Goal: Task Accomplishment & Management: Manage account settings

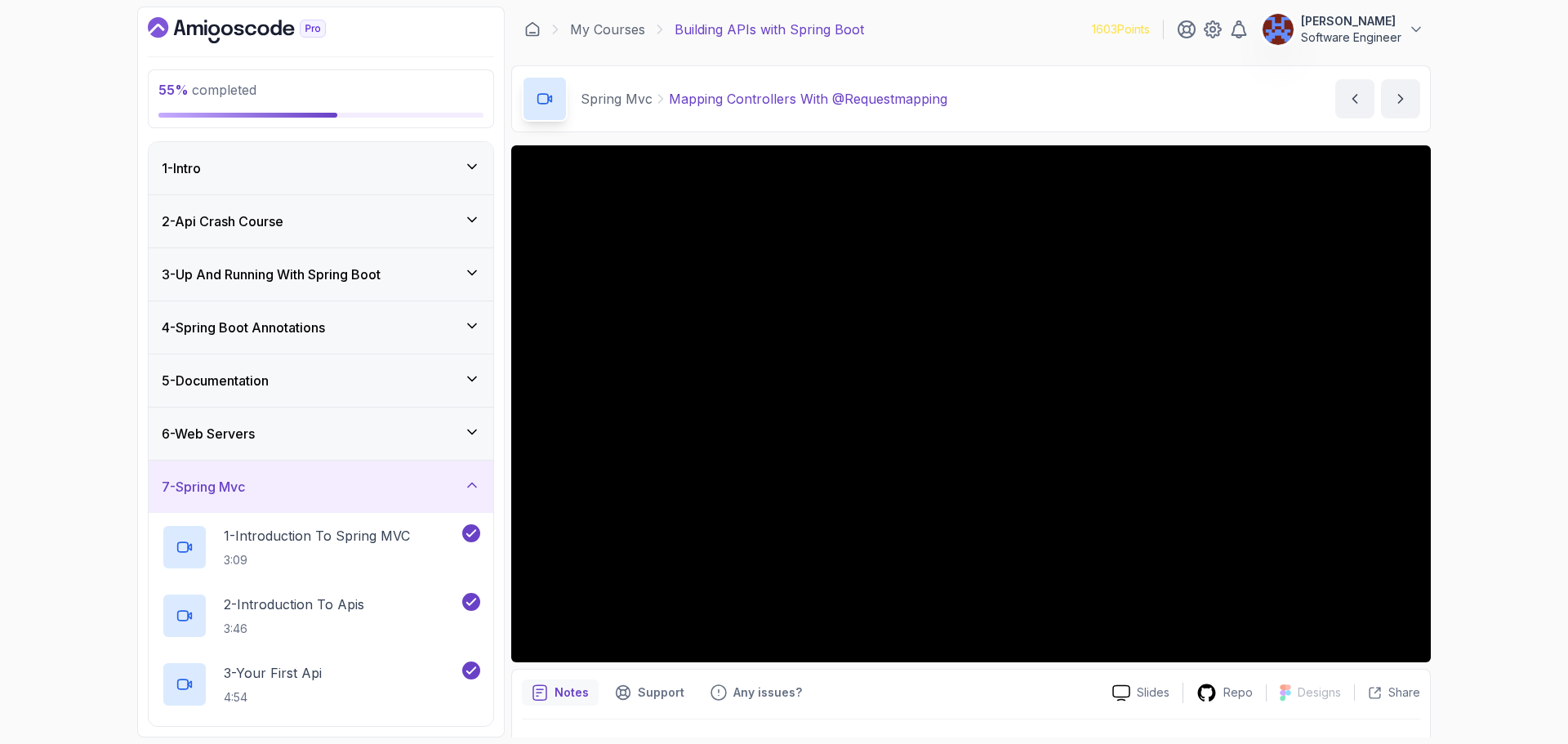
scroll to position [1044, 0]
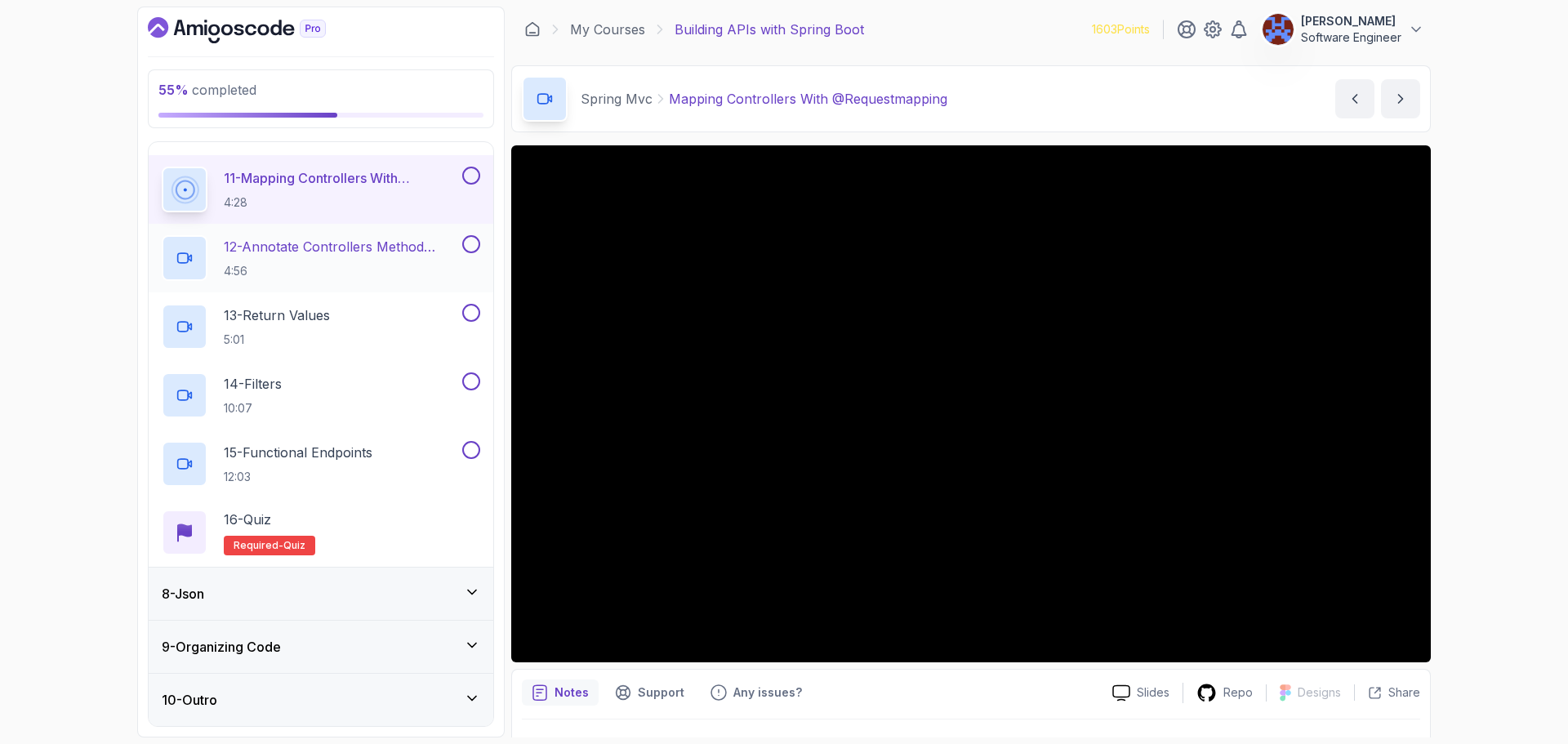
click at [369, 259] on h2 "12 - Annotate Controllers Method Arguments 4:56" at bounding box center [341, 258] width 235 height 42
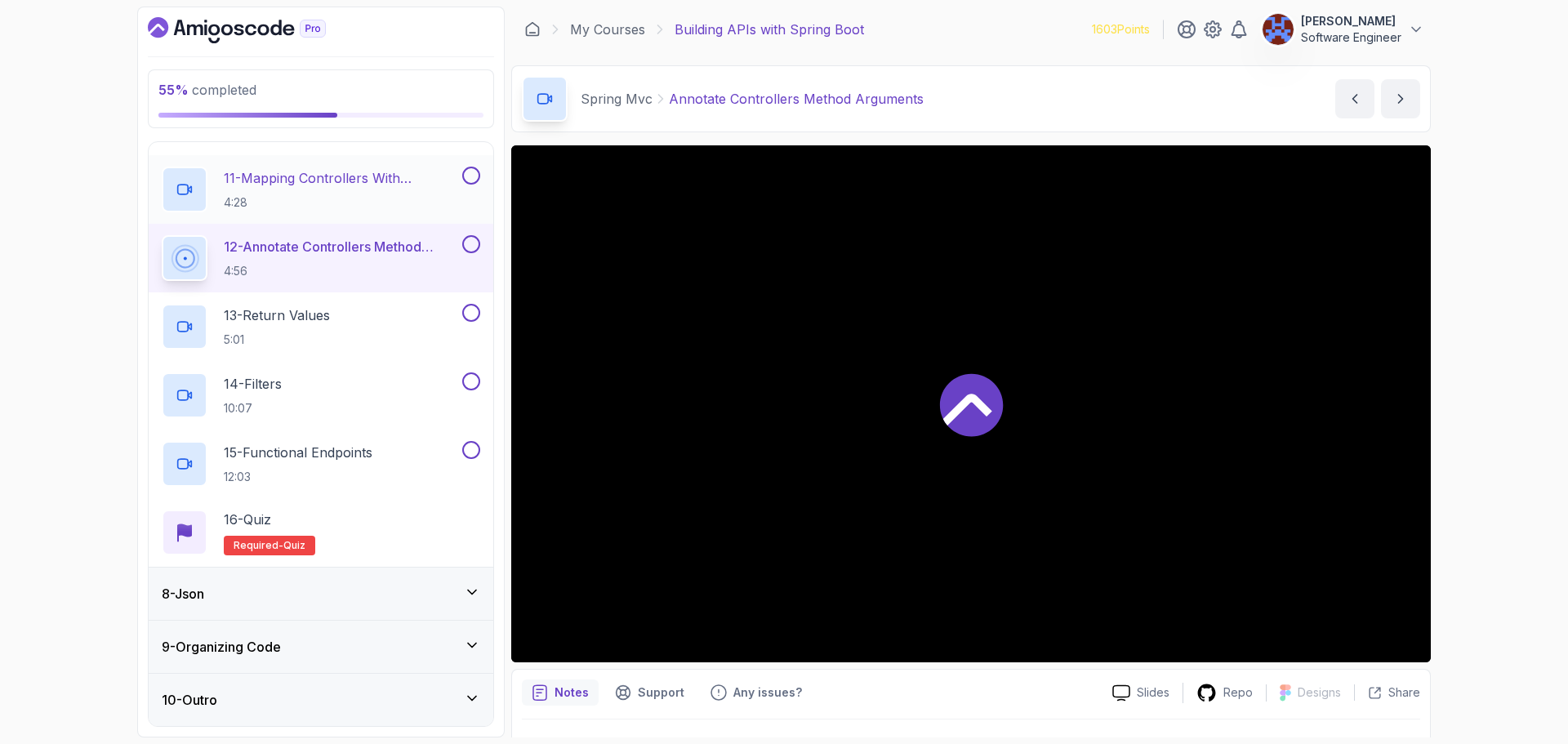
click at [469, 178] on button at bounding box center [471, 175] width 18 height 18
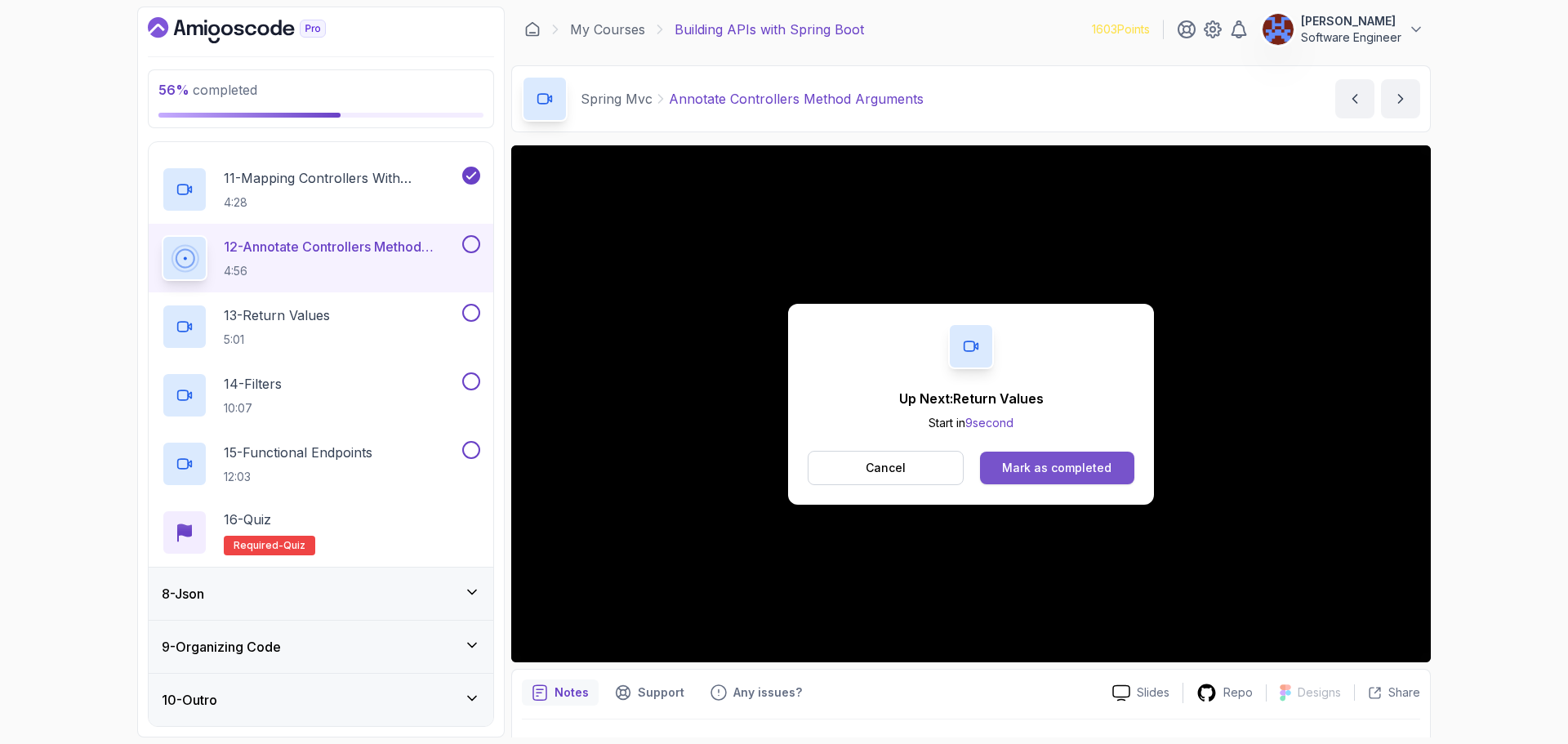
click at [1076, 469] on div "Mark as completed" at bounding box center [1056, 467] width 109 height 16
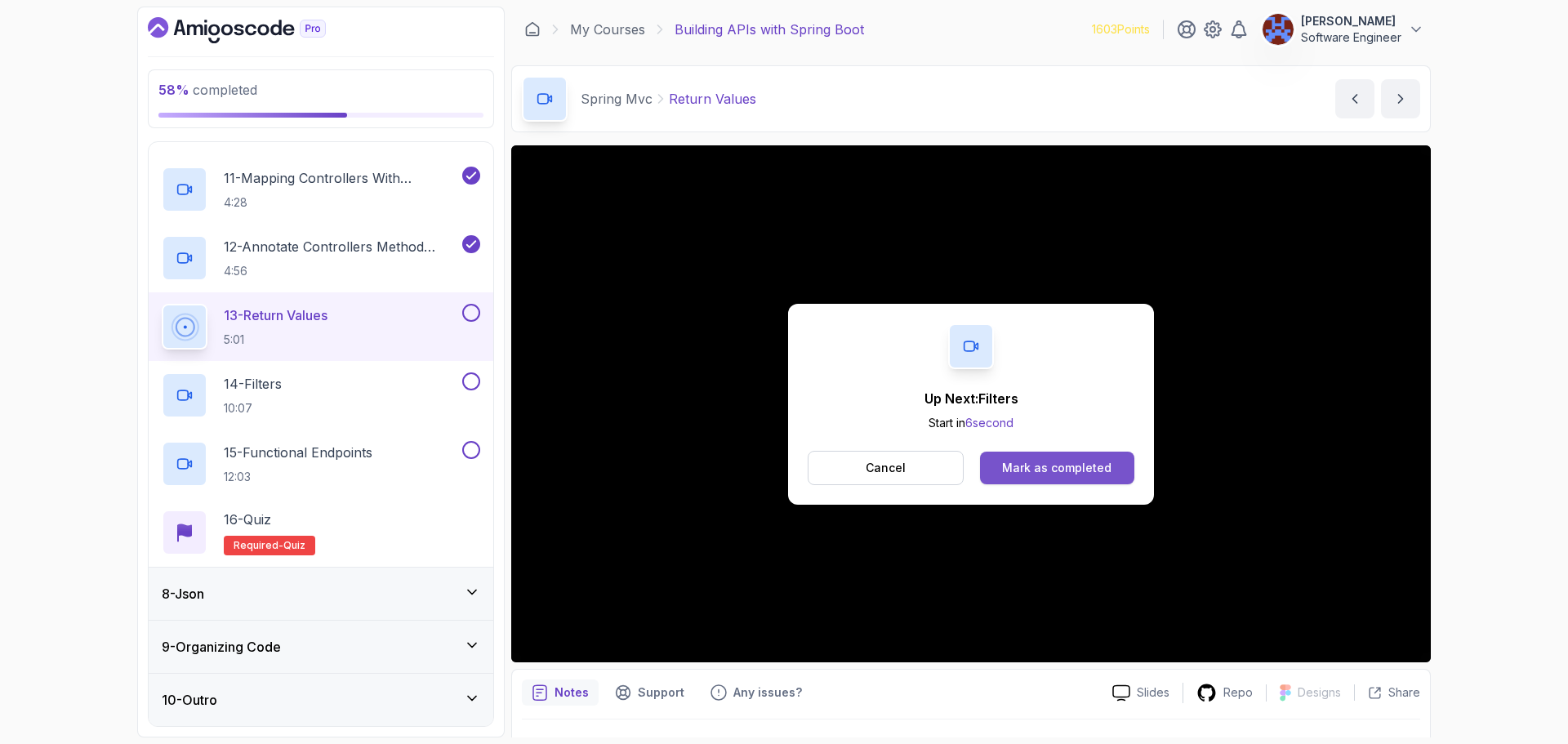
click at [1054, 463] on div "Mark as completed" at bounding box center [1056, 467] width 109 height 16
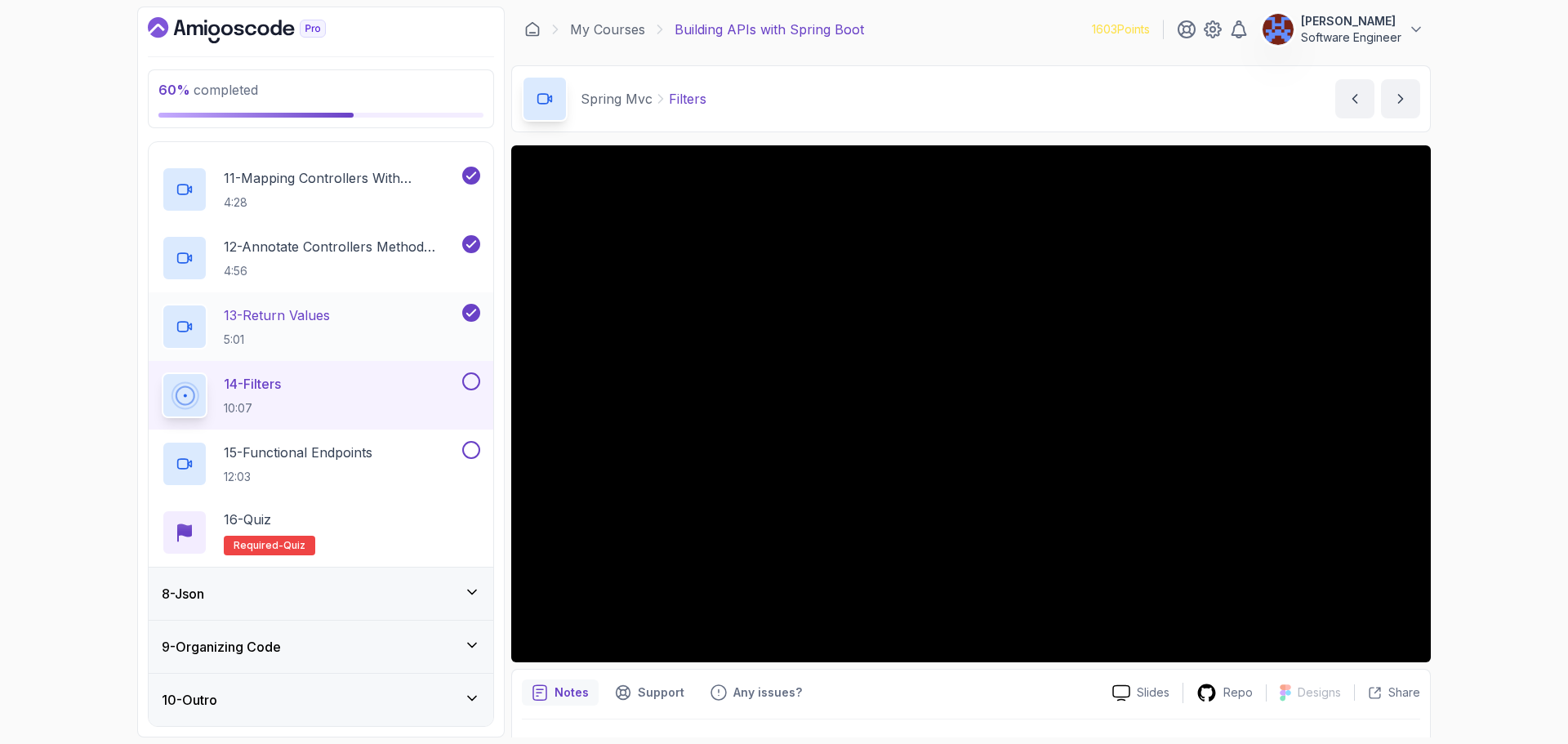
click at [394, 325] on div "13 - Return Values 5:01" at bounding box center [310, 326] width 297 height 46
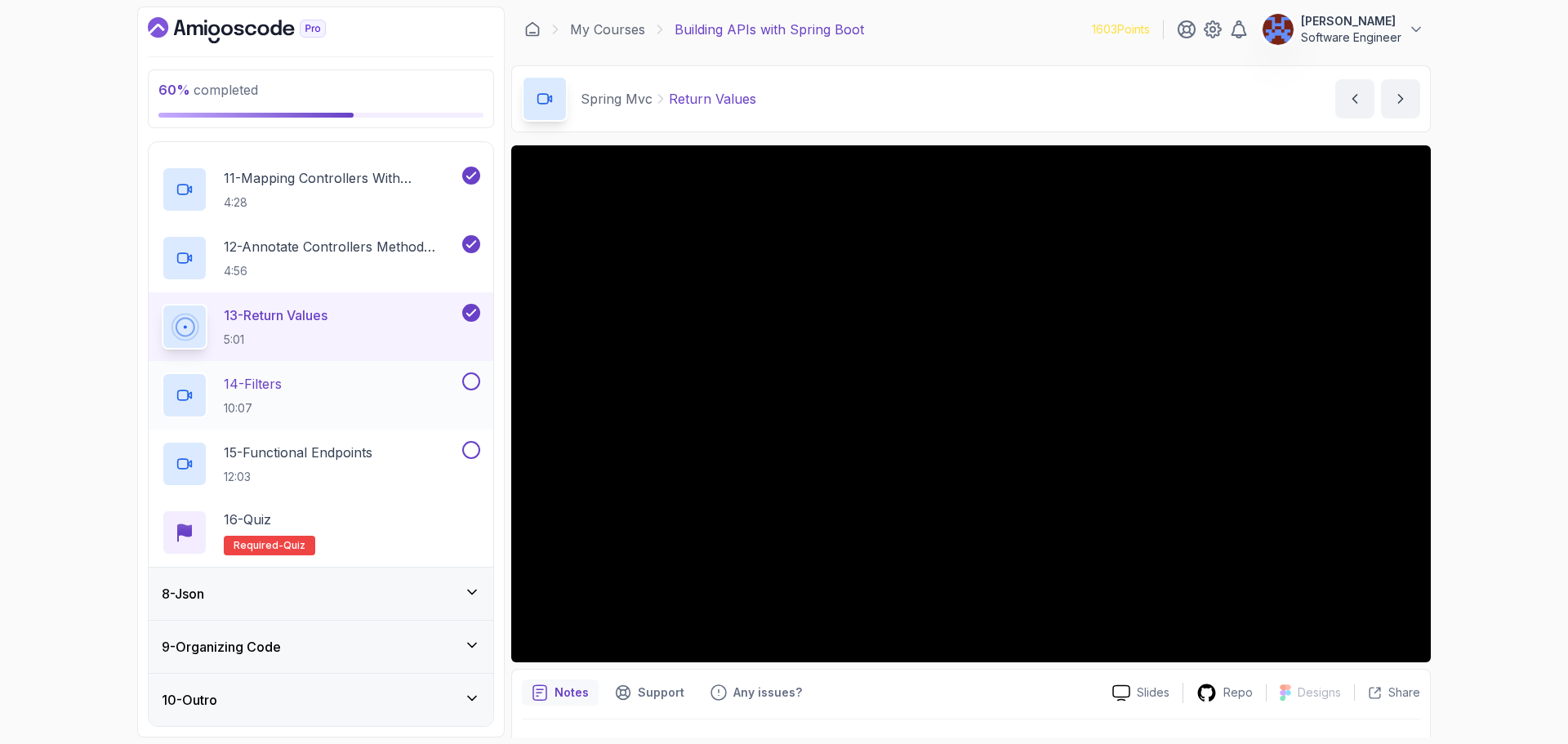
click at [331, 385] on div "14 - Filters 10:07" at bounding box center [310, 395] width 297 height 46
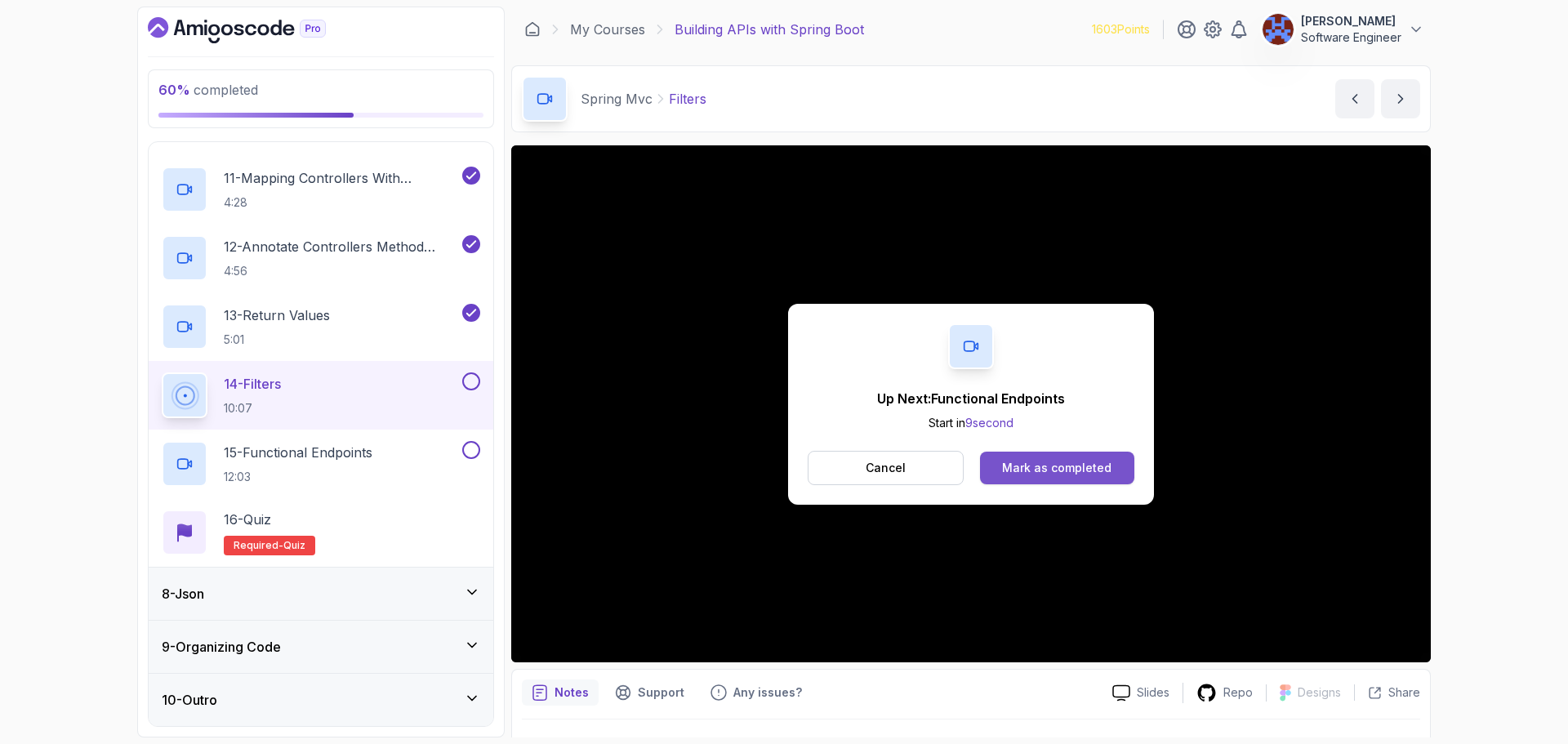
click at [1081, 466] on div "Mark as completed" at bounding box center [1056, 467] width 109 height 16
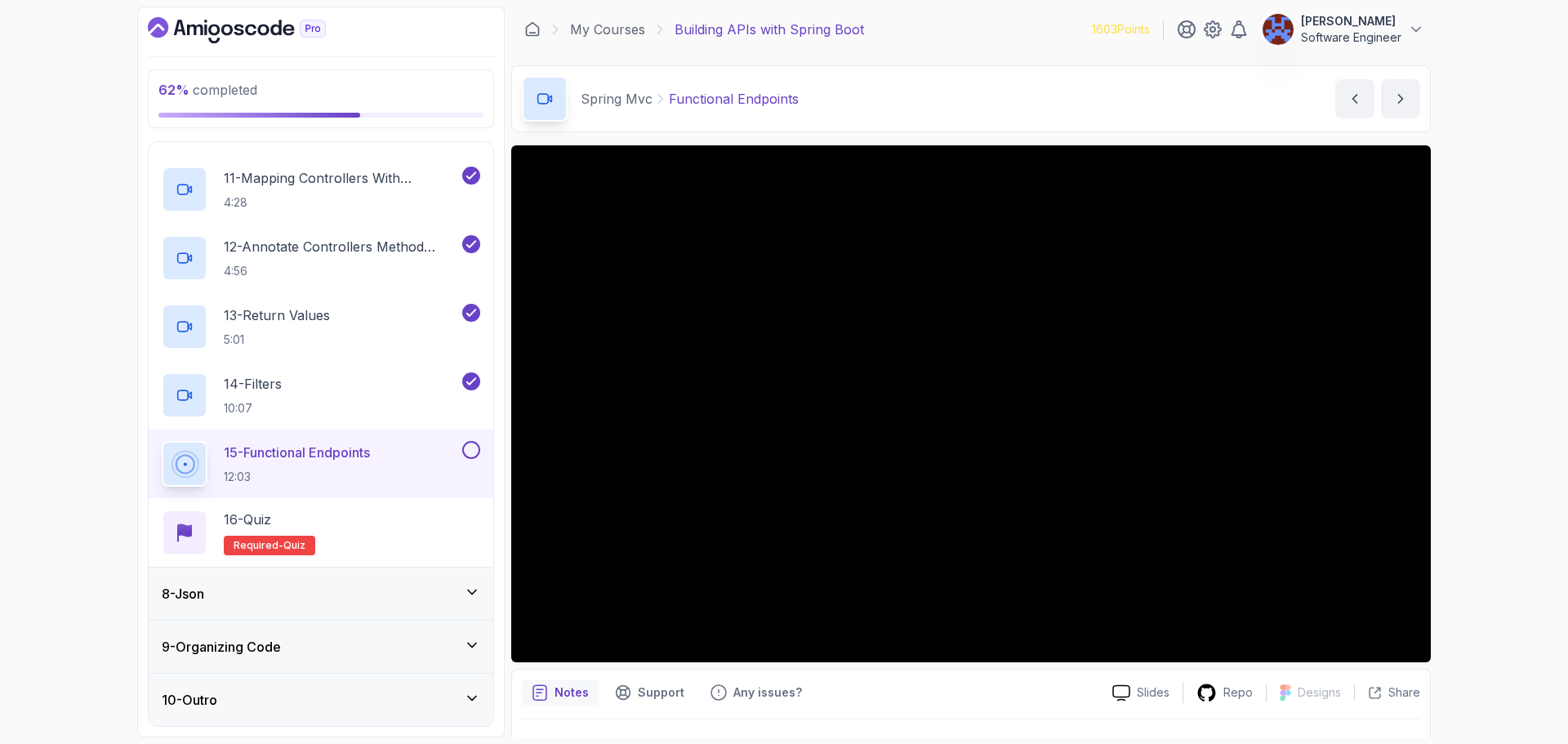
click at [1020, 77] on div "Spring Mvc Functional Endpoints Functional Endpoints by nelson" at bounding box center [971, 99] width 920 height 67
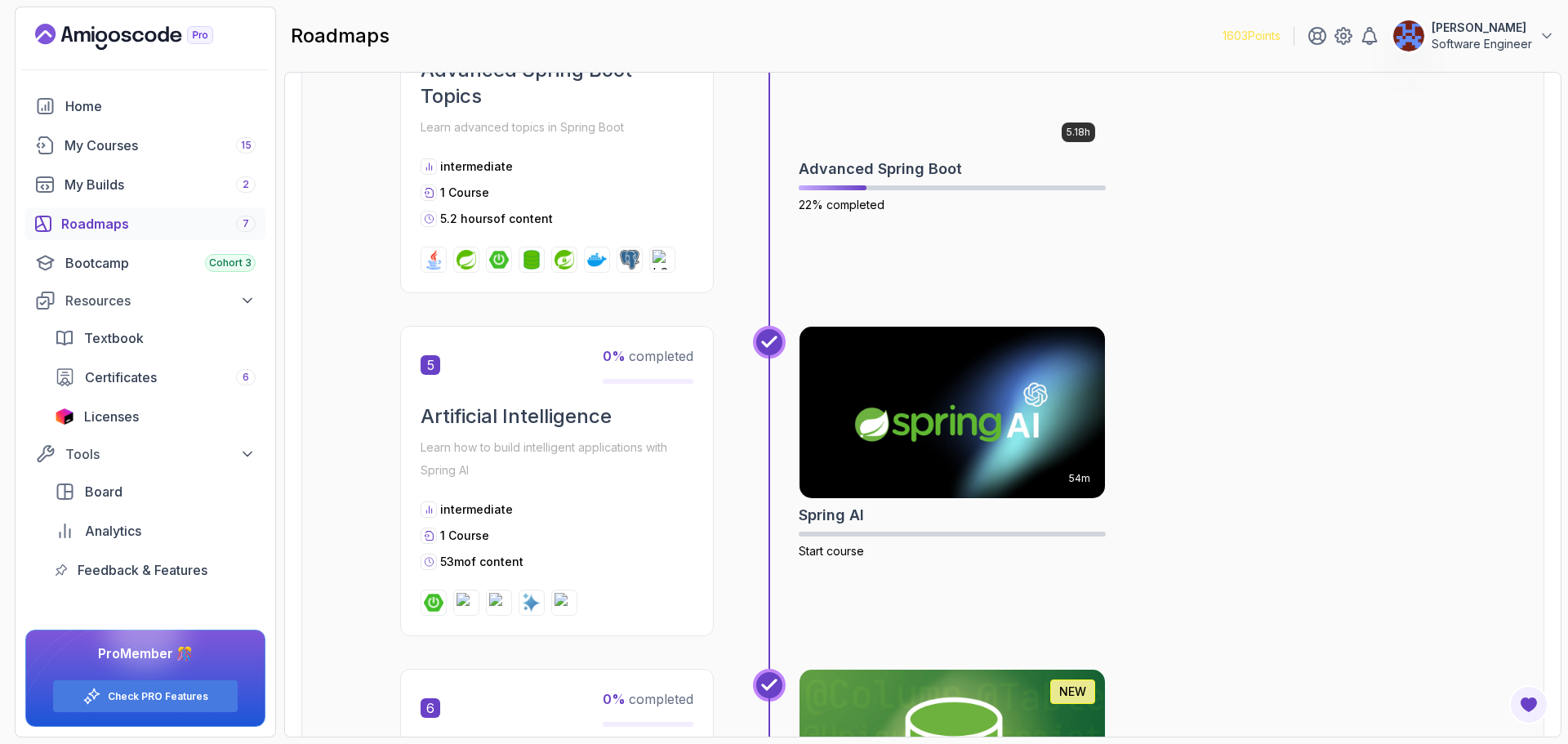
scroll to position [1314, 0]
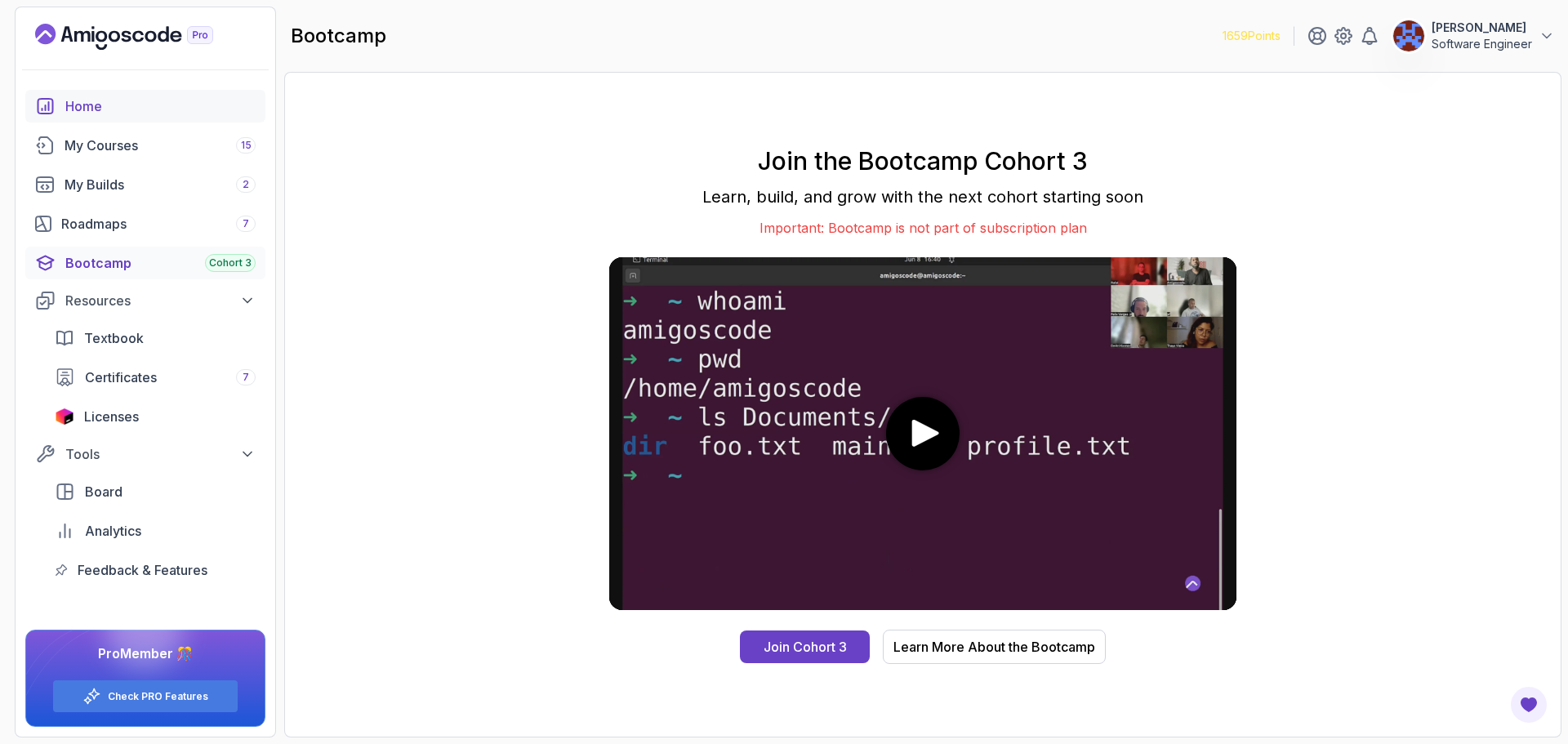
click at [81, 98] on div "Home" at bounding box center [160, 106] width 191 height 20
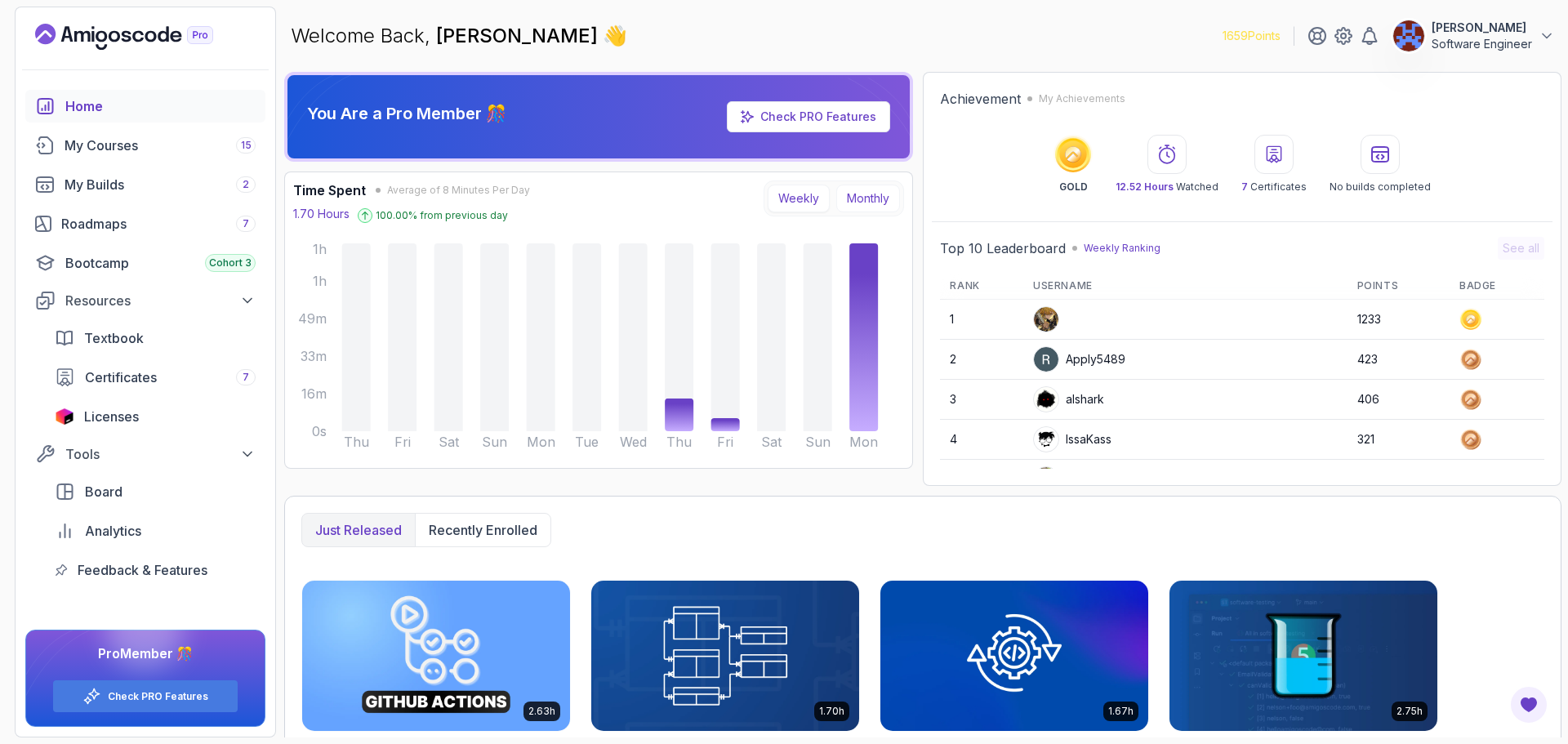
click at [872, 197] on button "Monthly" at bounding box center [868, 198] width 64 height 28
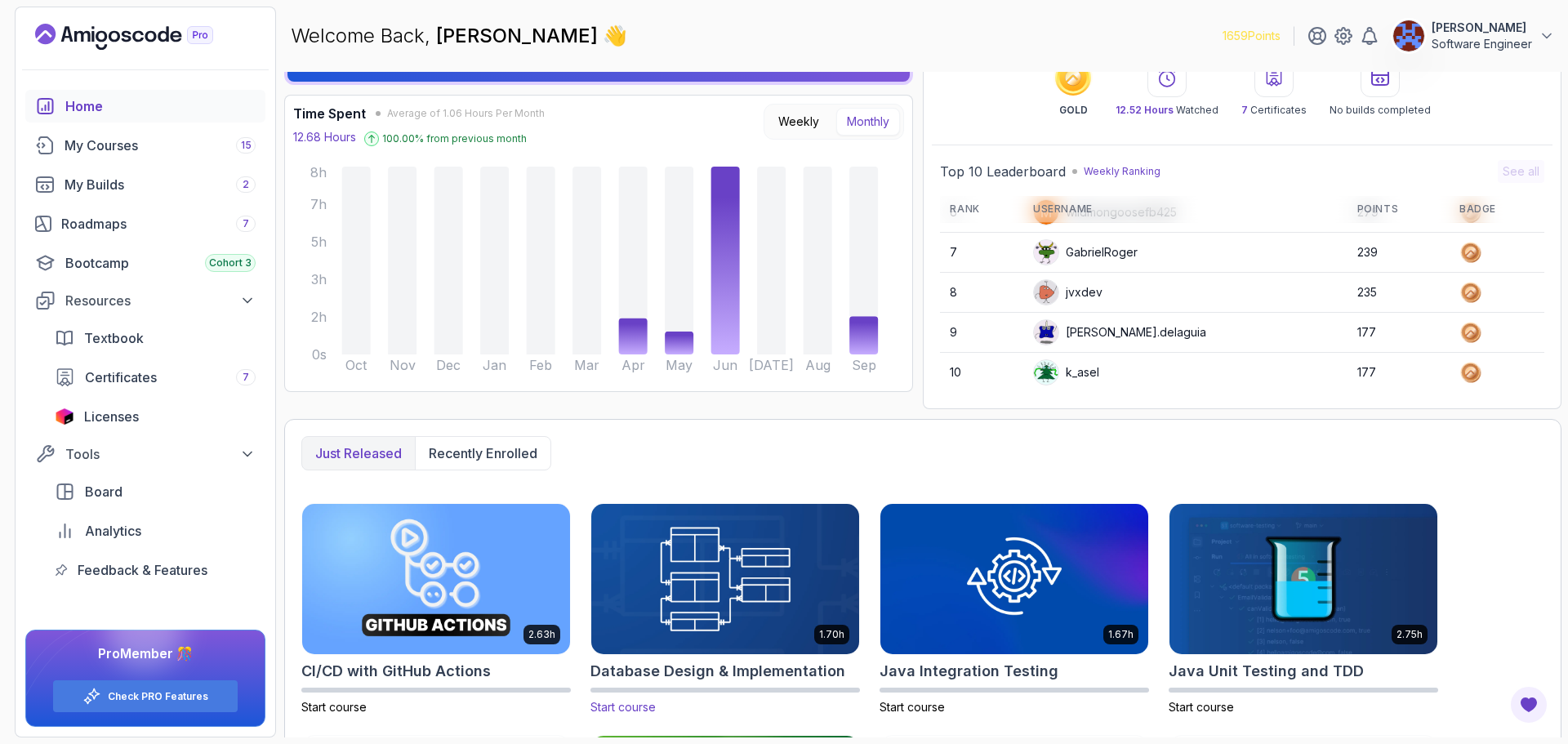
scroll to position [303, 0]
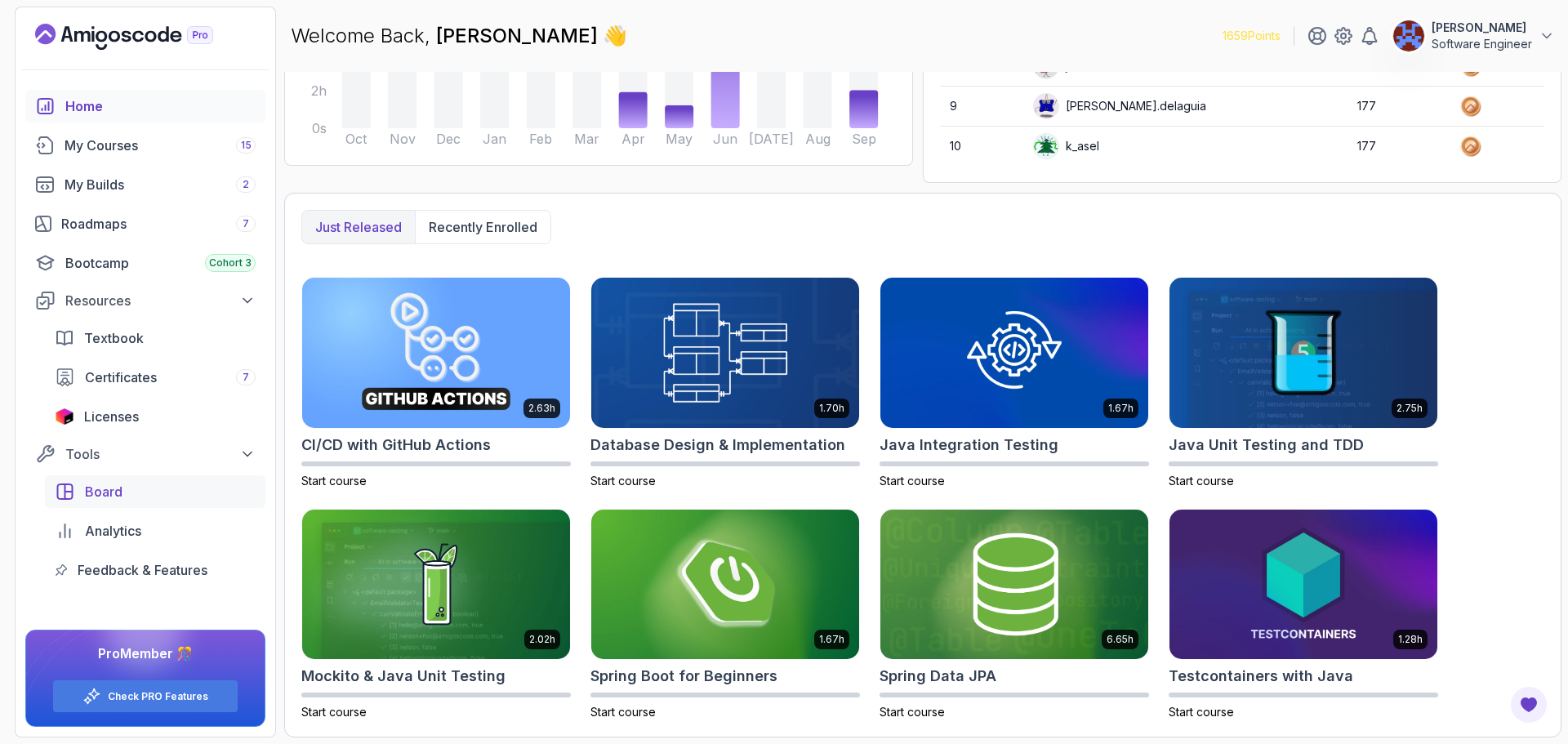
click at [116, 498] on span "Board" at bounding box center [104, 491] width 38 height 20
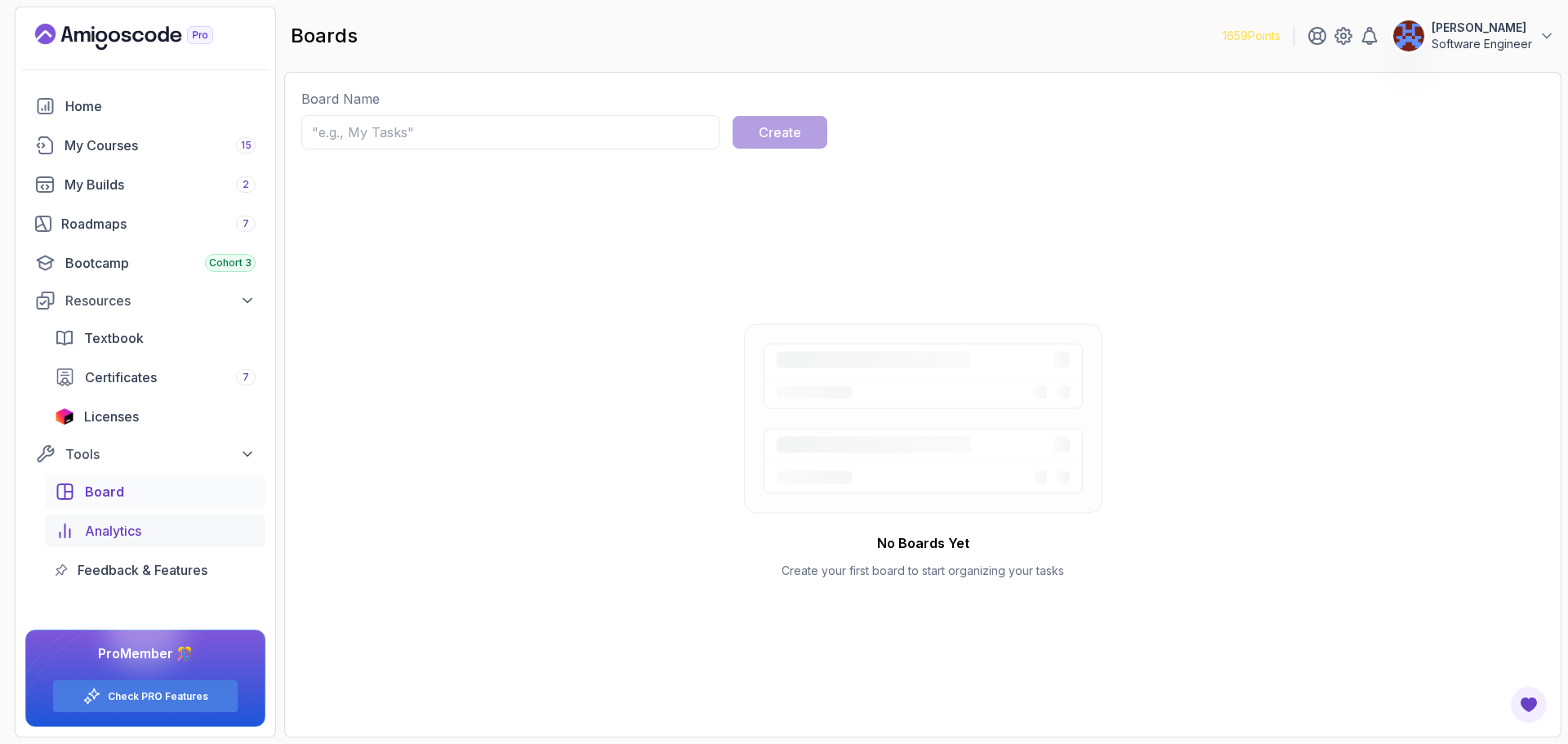
click at [180, 539] on div "Analytics" at bounding box center [171, 530] width 171 height 20
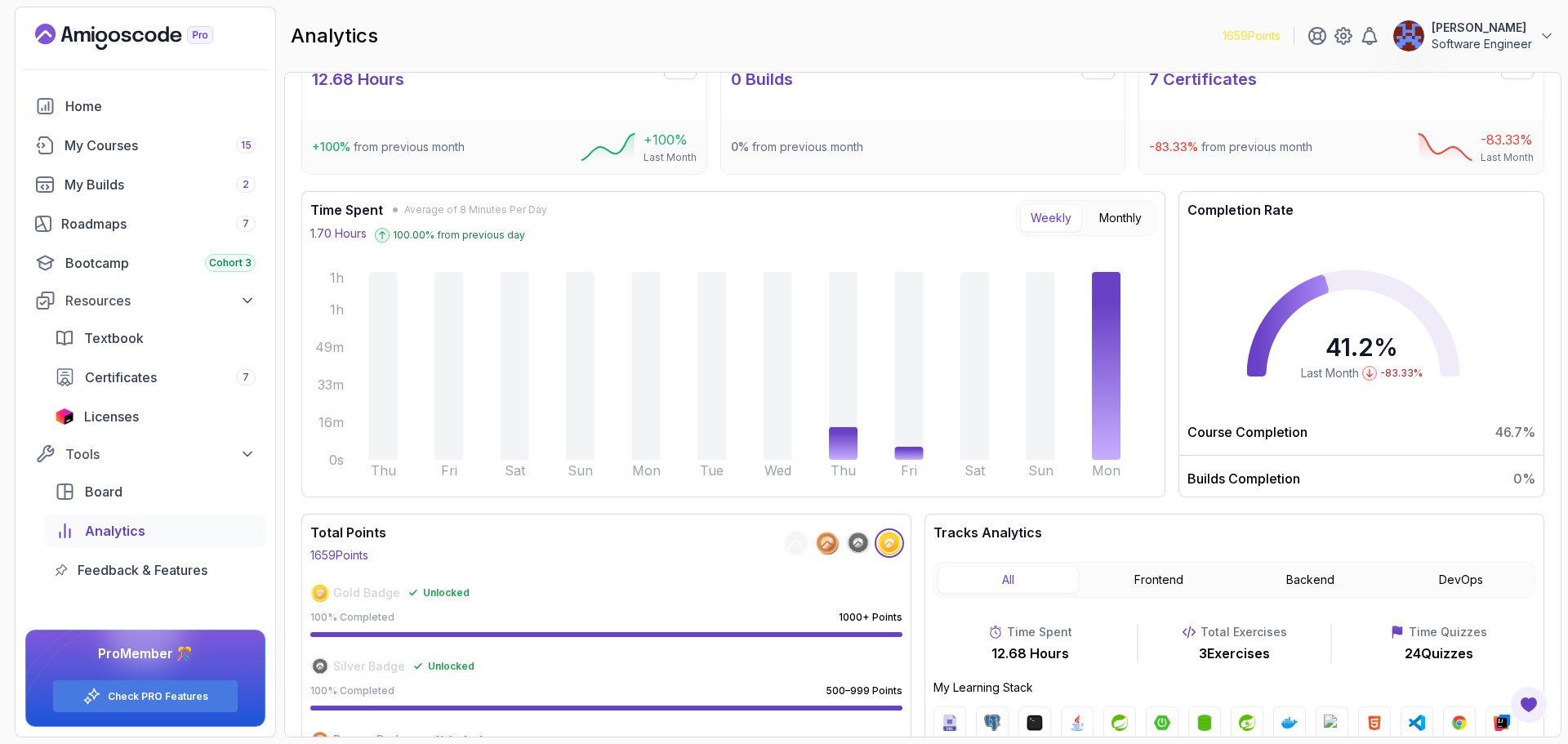
scroll to position [109, 0]
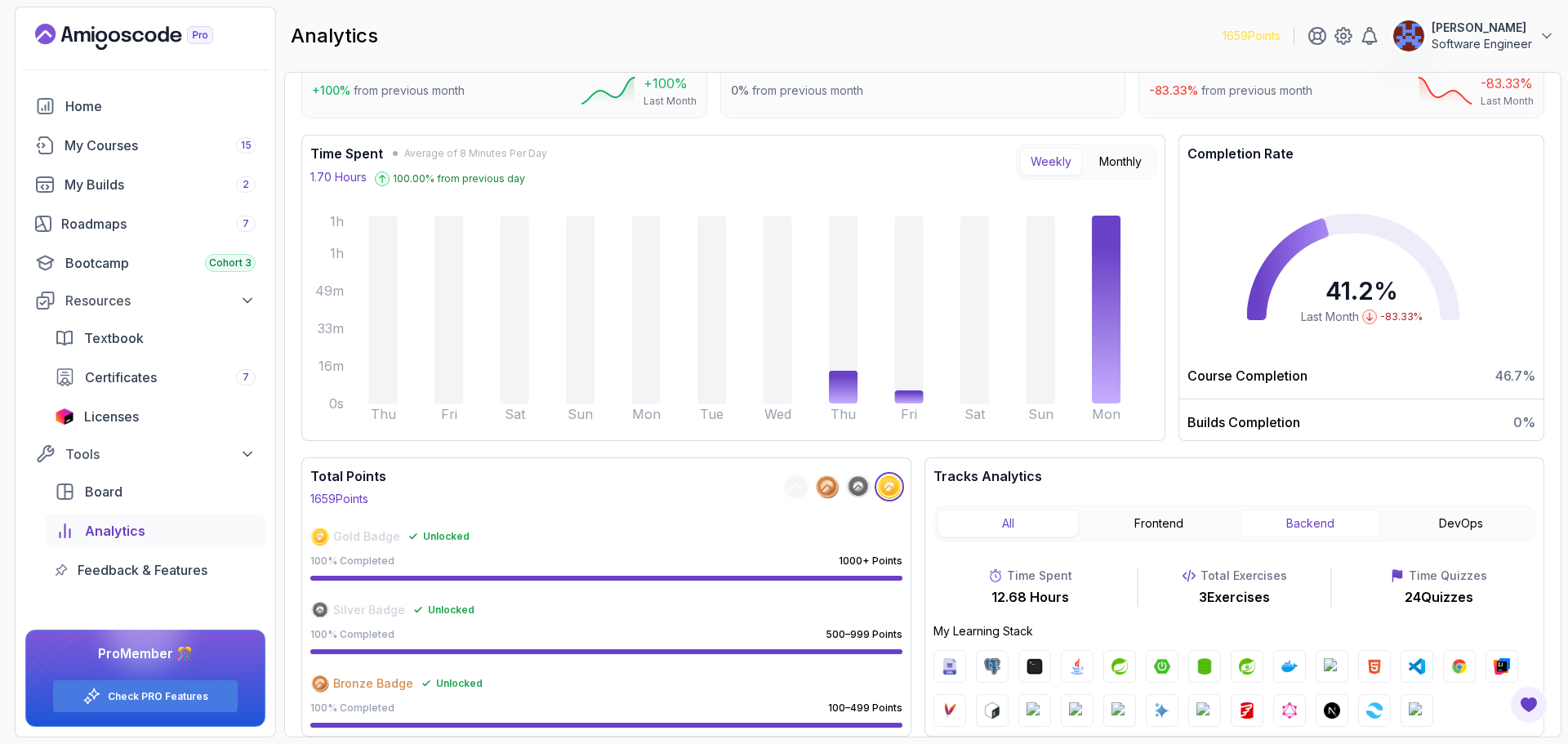
click at [1315, 528] on button "Backend" at bounding box center [1310, 523] width 141 height 28
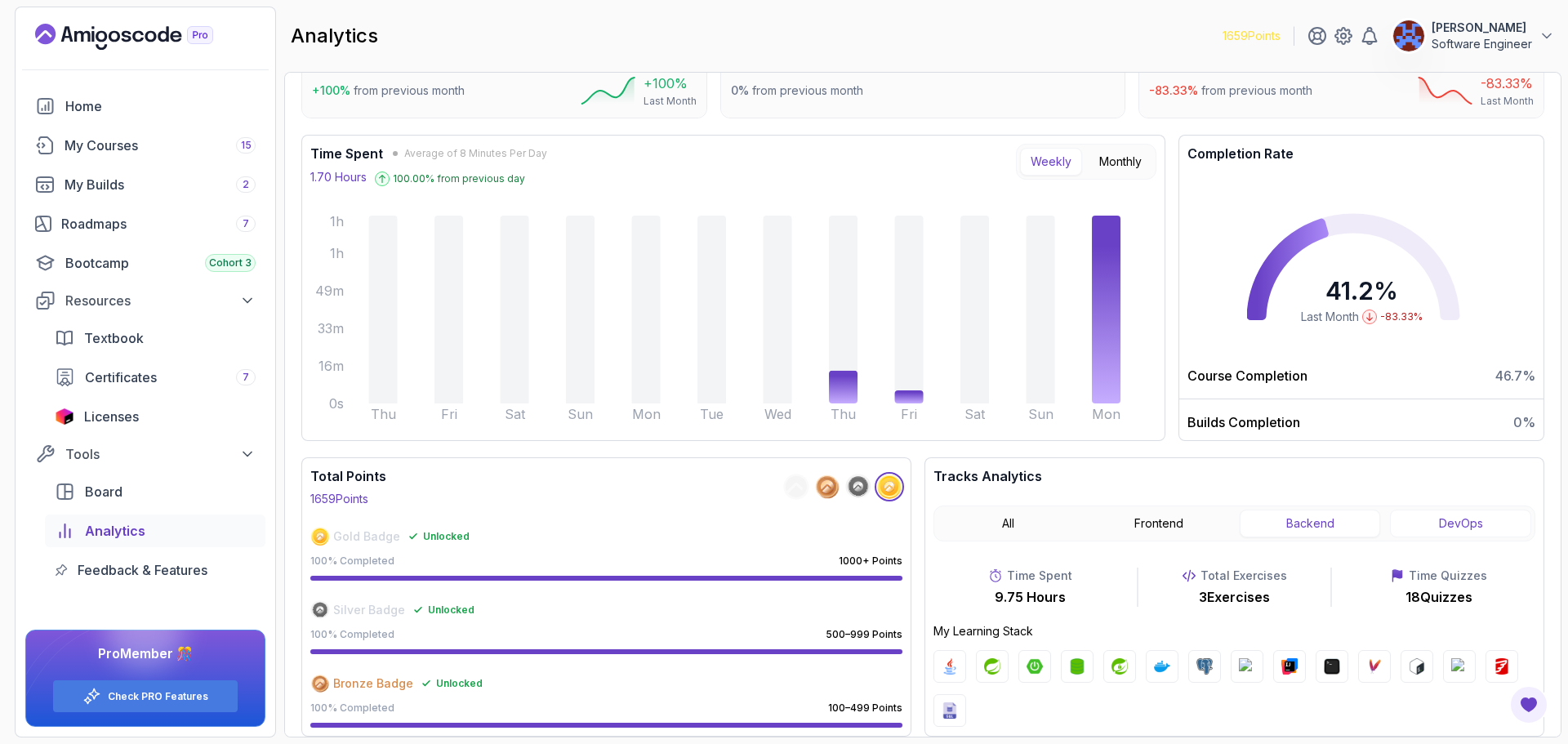
click at [1457, 526] on button "DevOps" at bounding box center [1460, 523] width 141 height 28
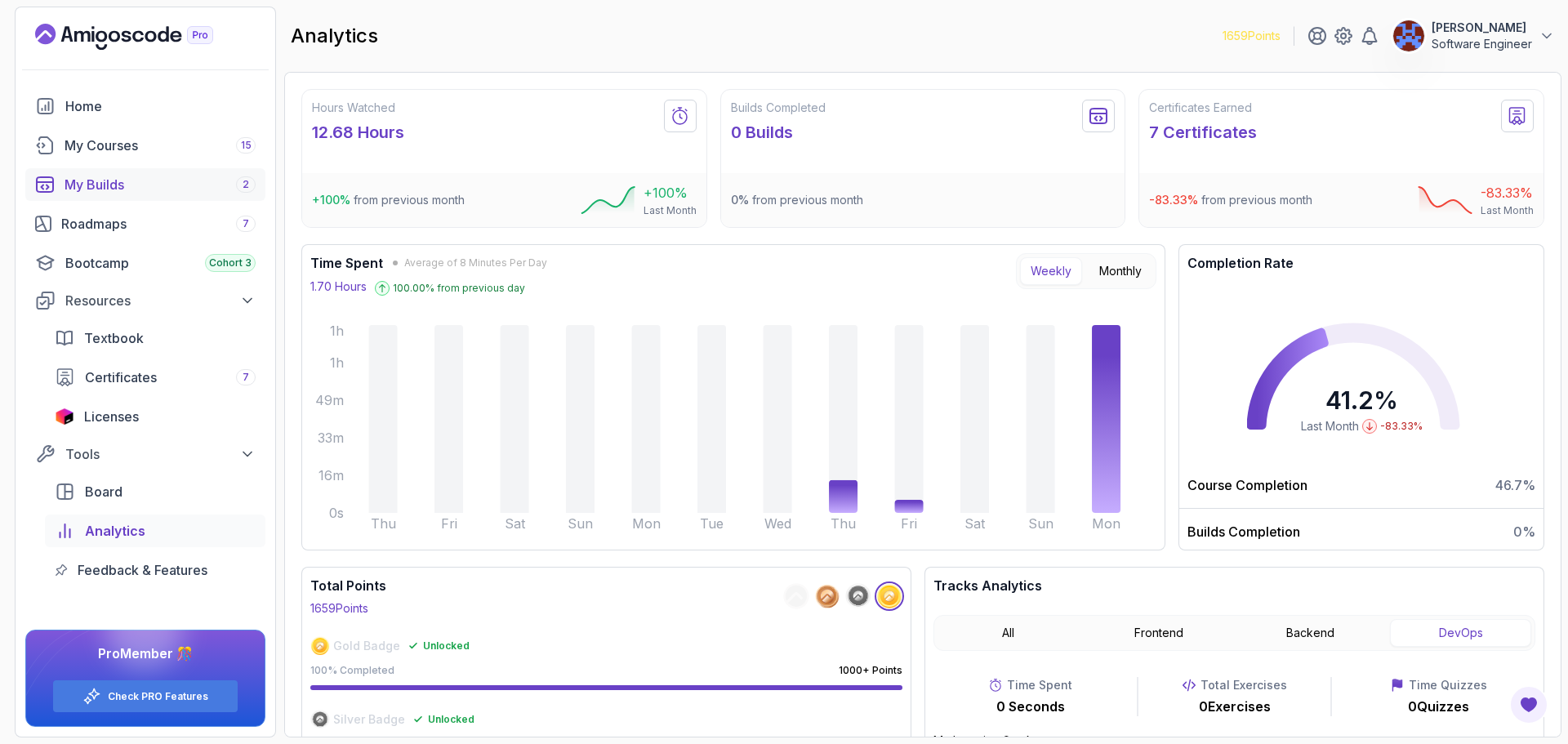
click at [101, 178] on div "My Builds 2" at bounding box center [160, 184] width 191 height 20
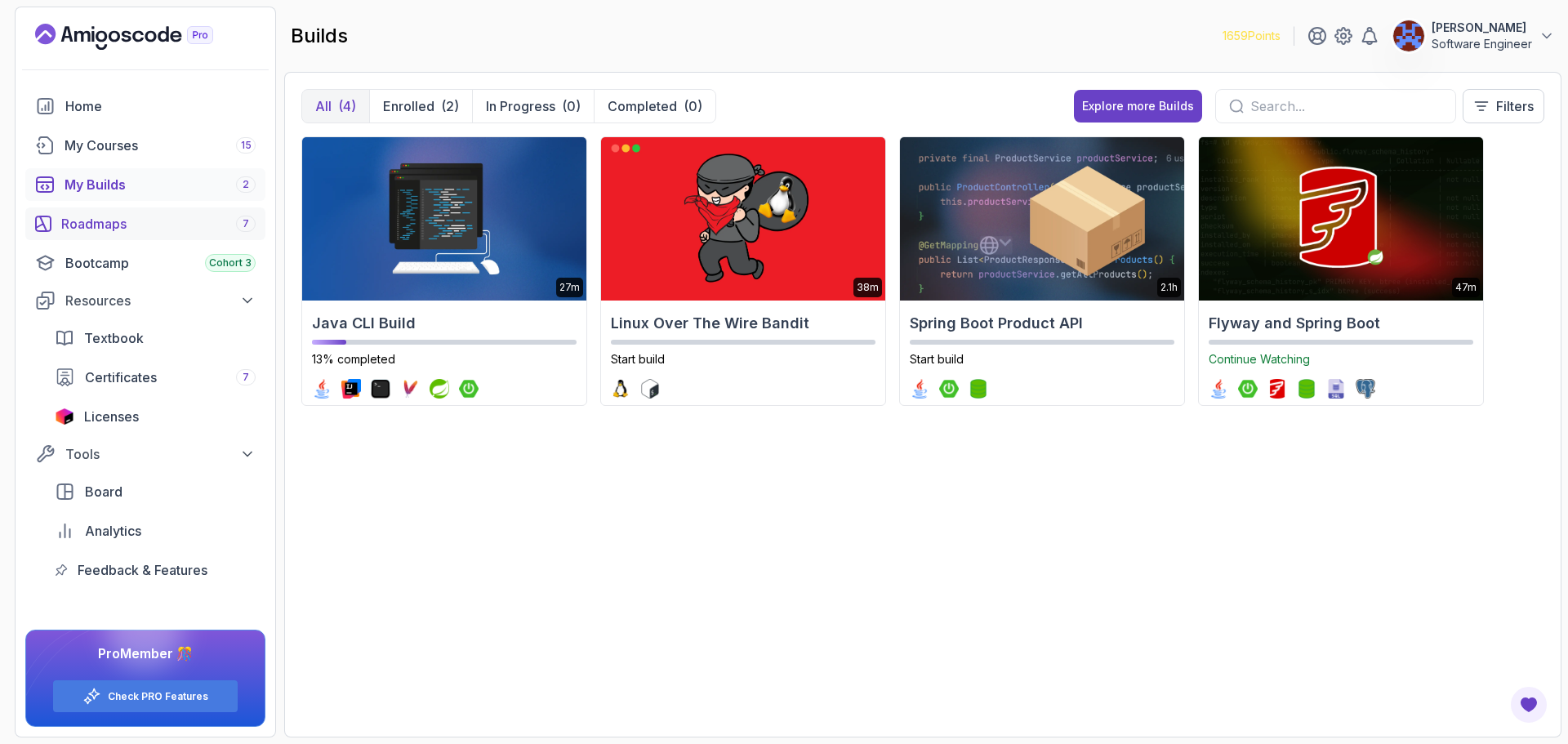
click at [100, 228] on div "Roadmaps 7" at bounding box center [158, 223] width 194 height 20
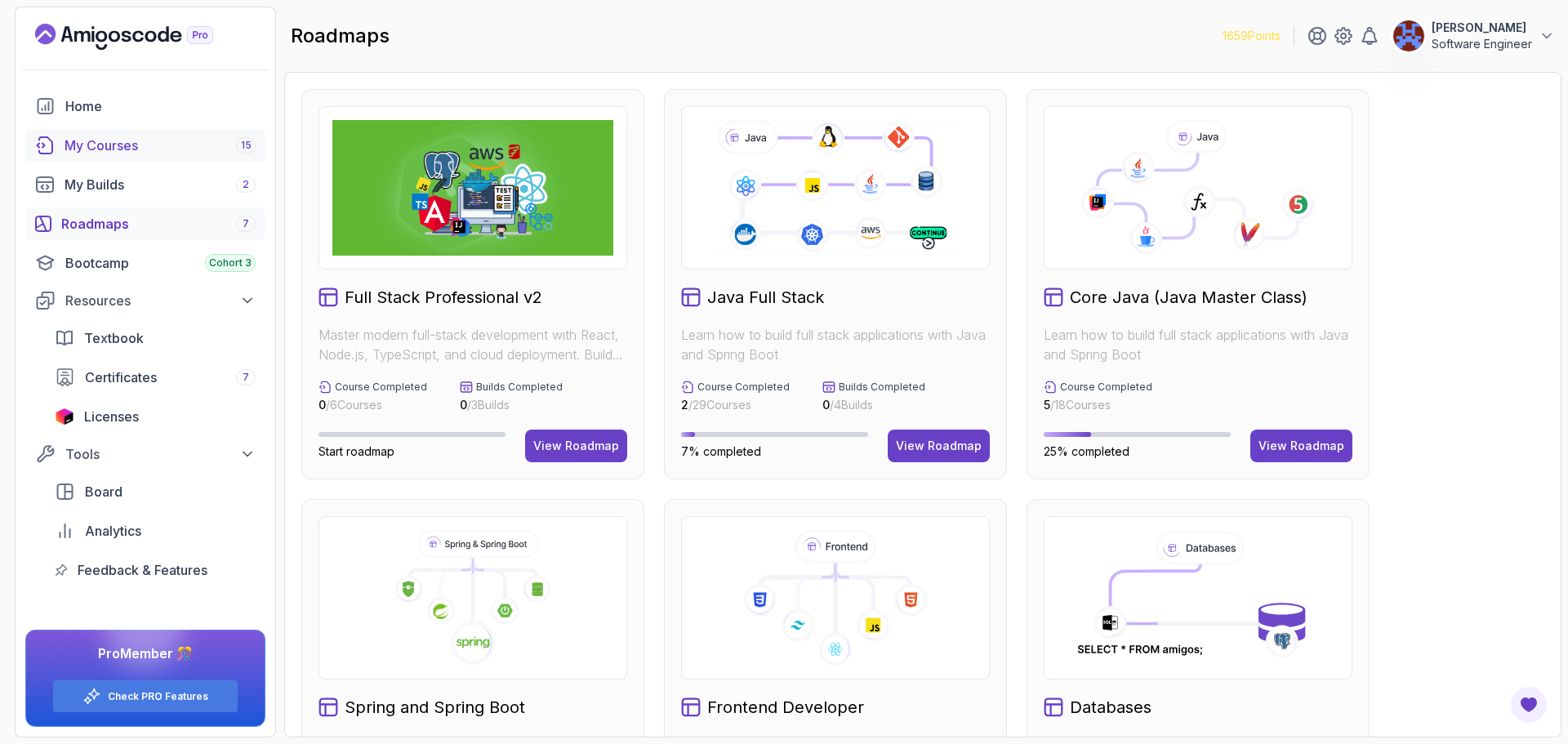
click at [109, 152] on div "My Courses 15" at bounding box center [160, 145] width 191 height 20
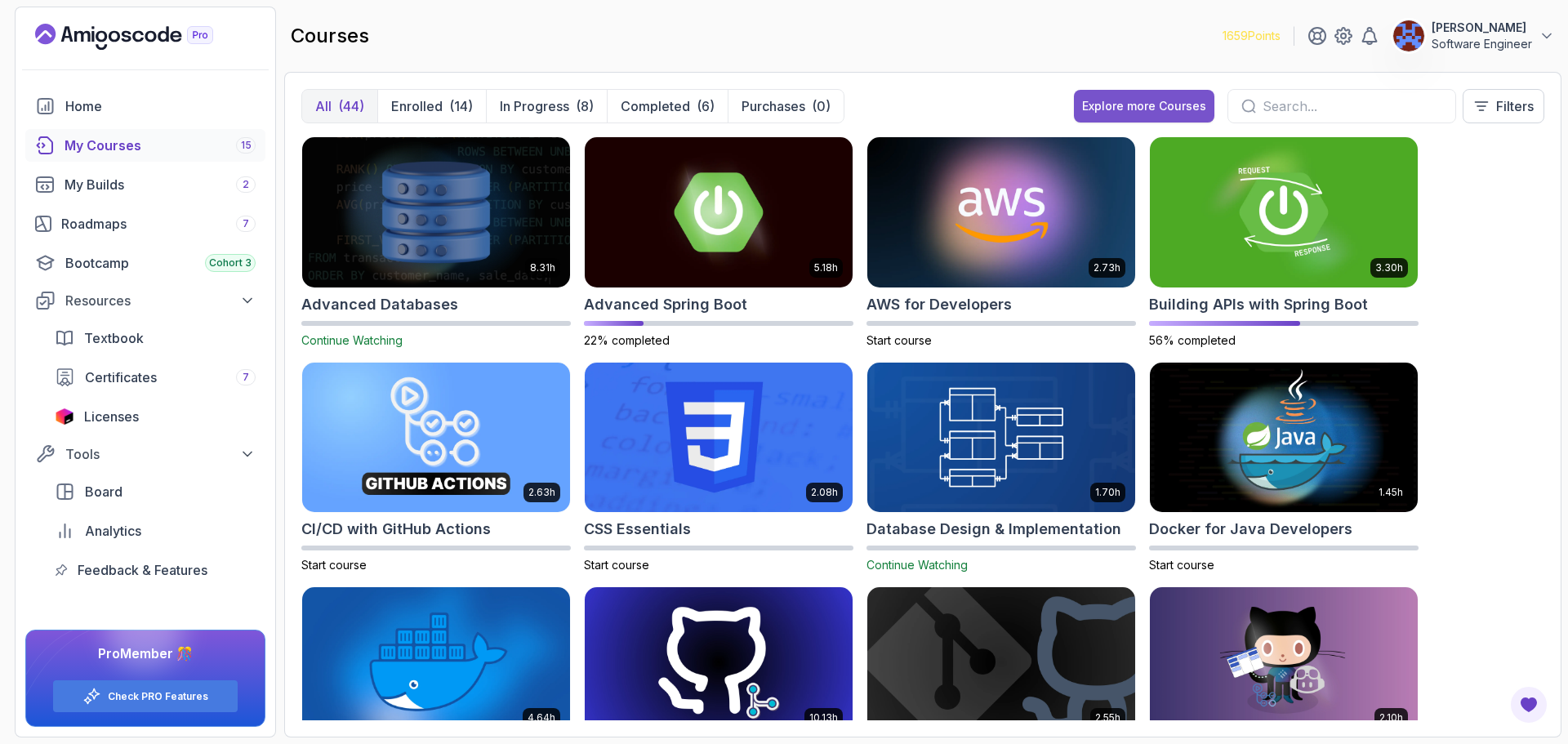
click at [1184, 97] on button "Explore more Courses" at bounding box center [1144, 106] width 141 height 33
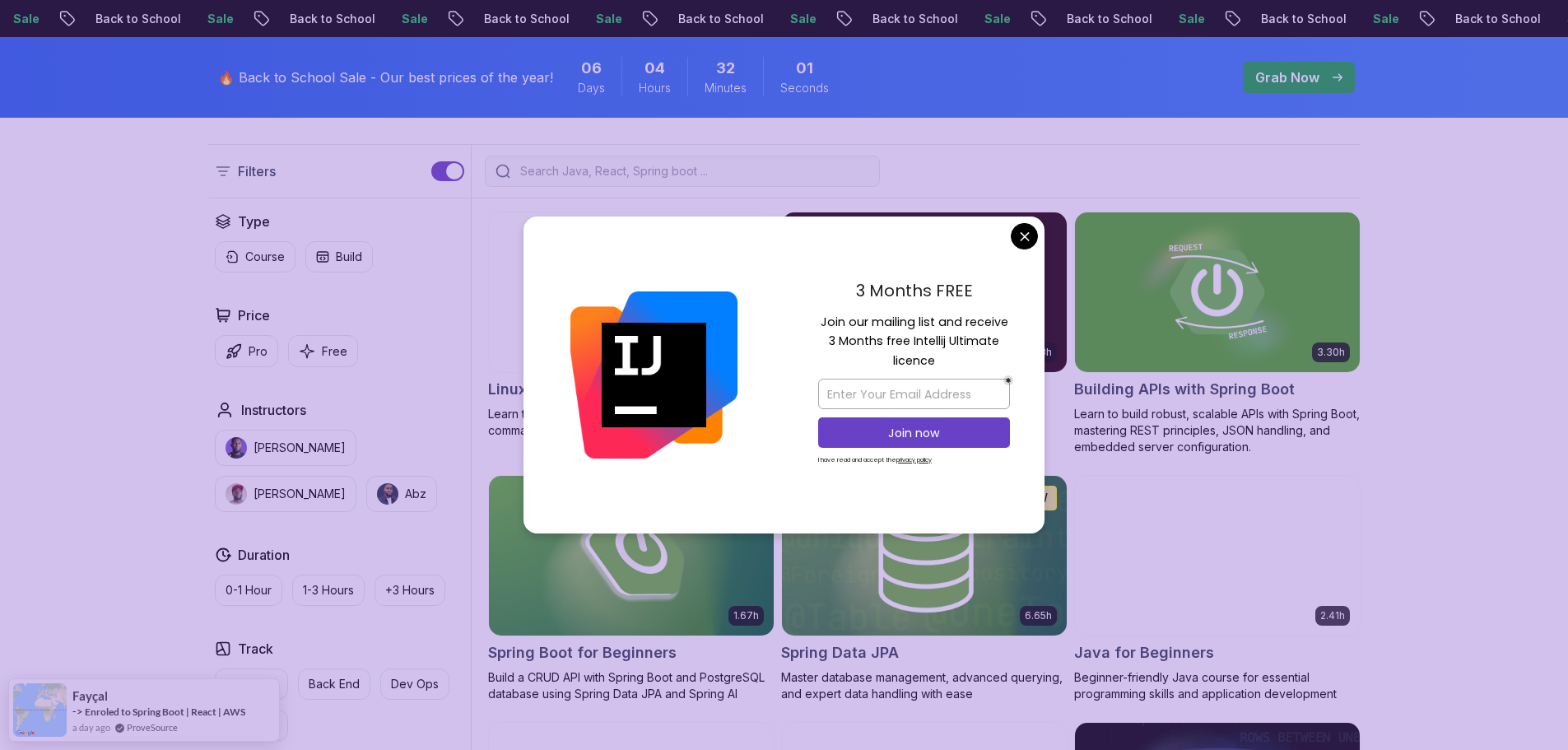
scroll to position [329, 0]
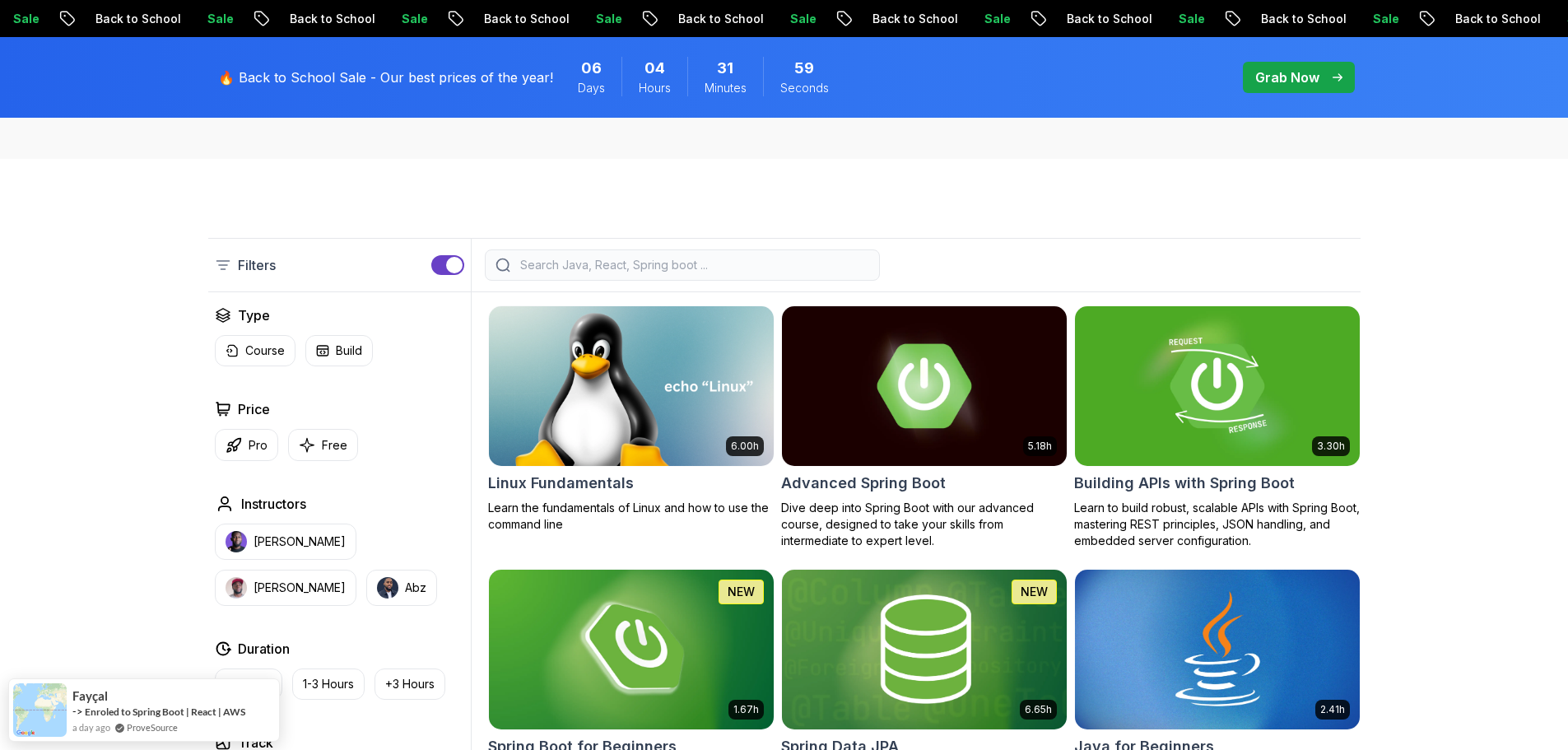
scroll to position [412, 0]
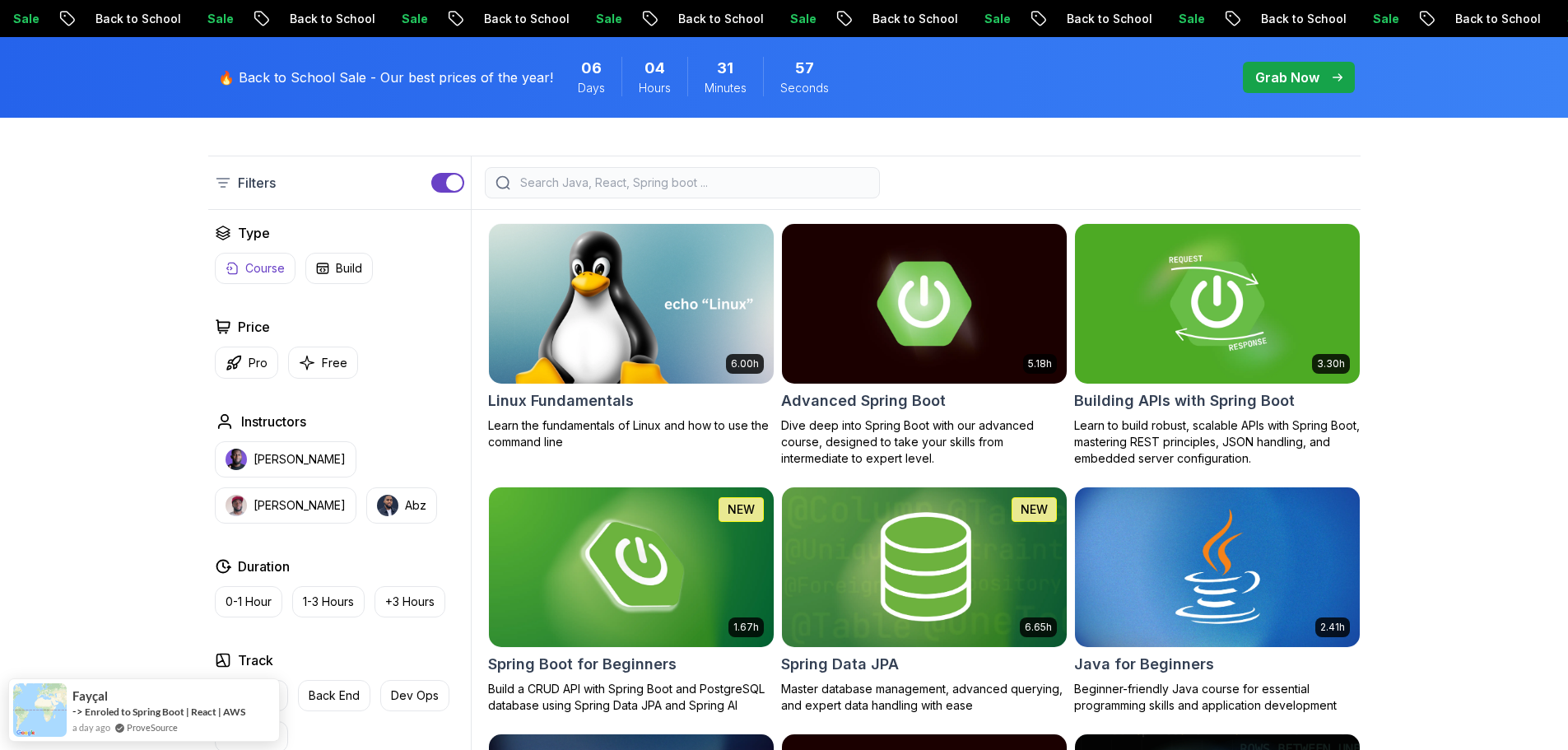
click at [267, 272] on p "Course" at bounding box center [264, 268] width 39 height 17
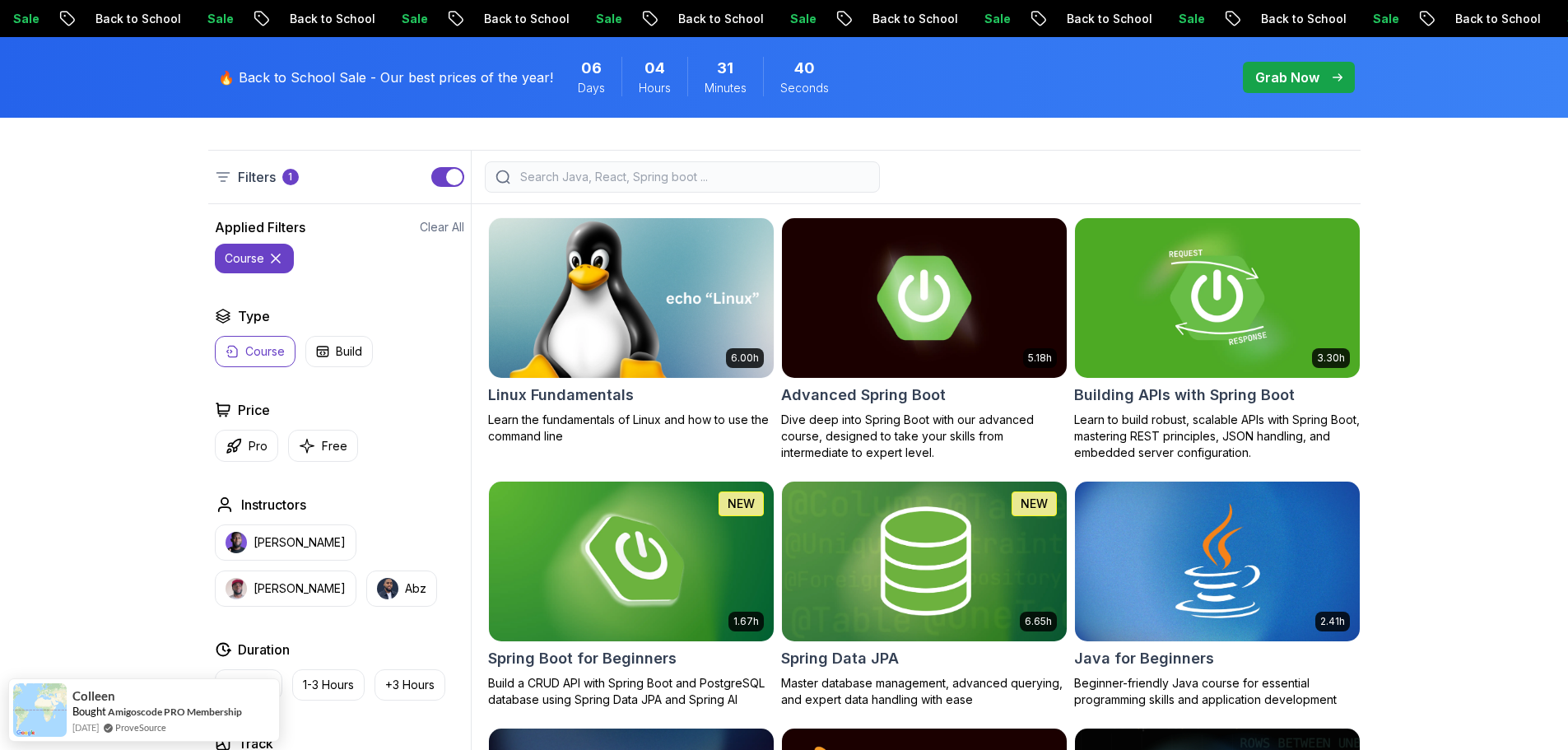
scroll to position [494, 0]
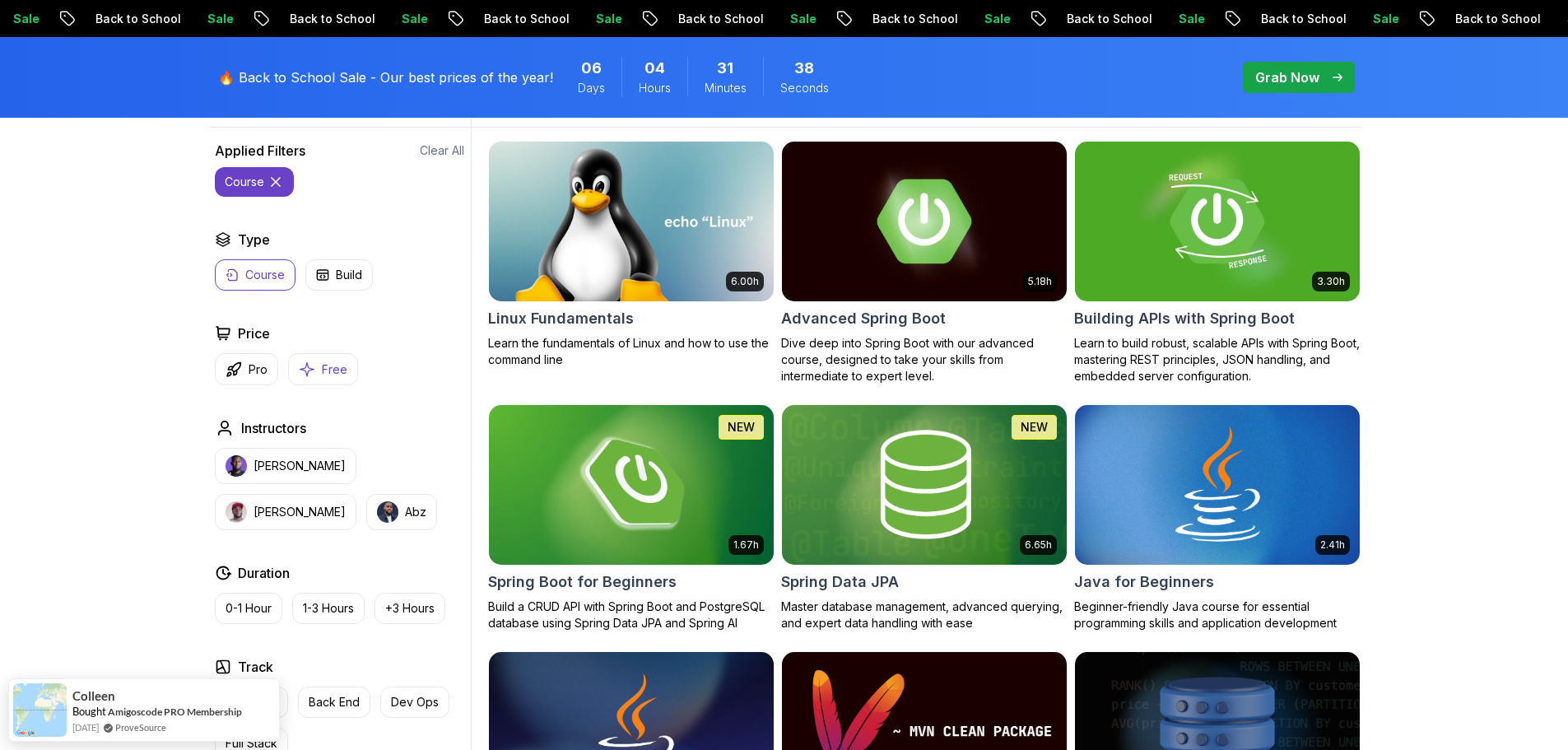
click at [336, 358] on button "Free" at bounding box center [323, 368] width 70 height 32
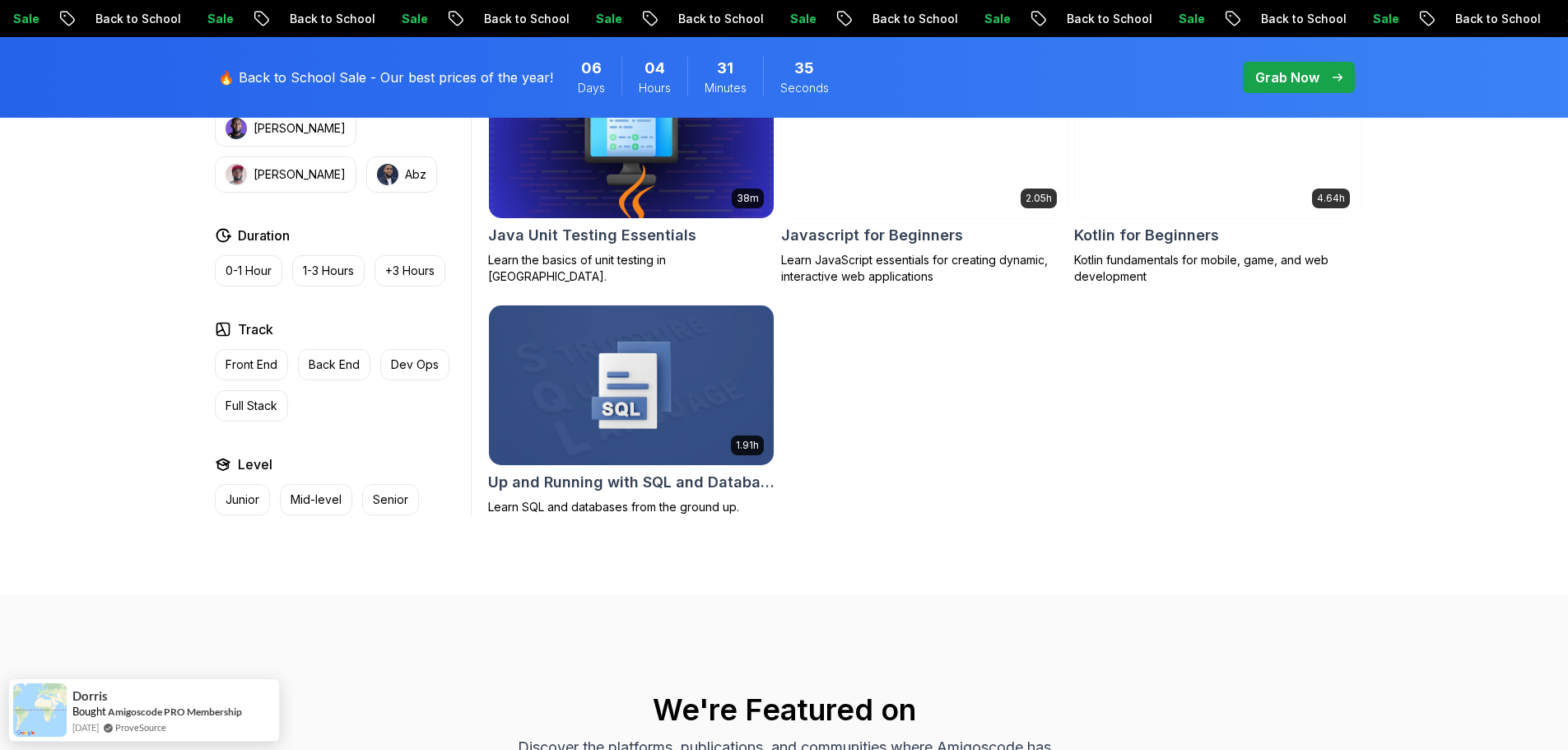
scroll to position [740, 0]
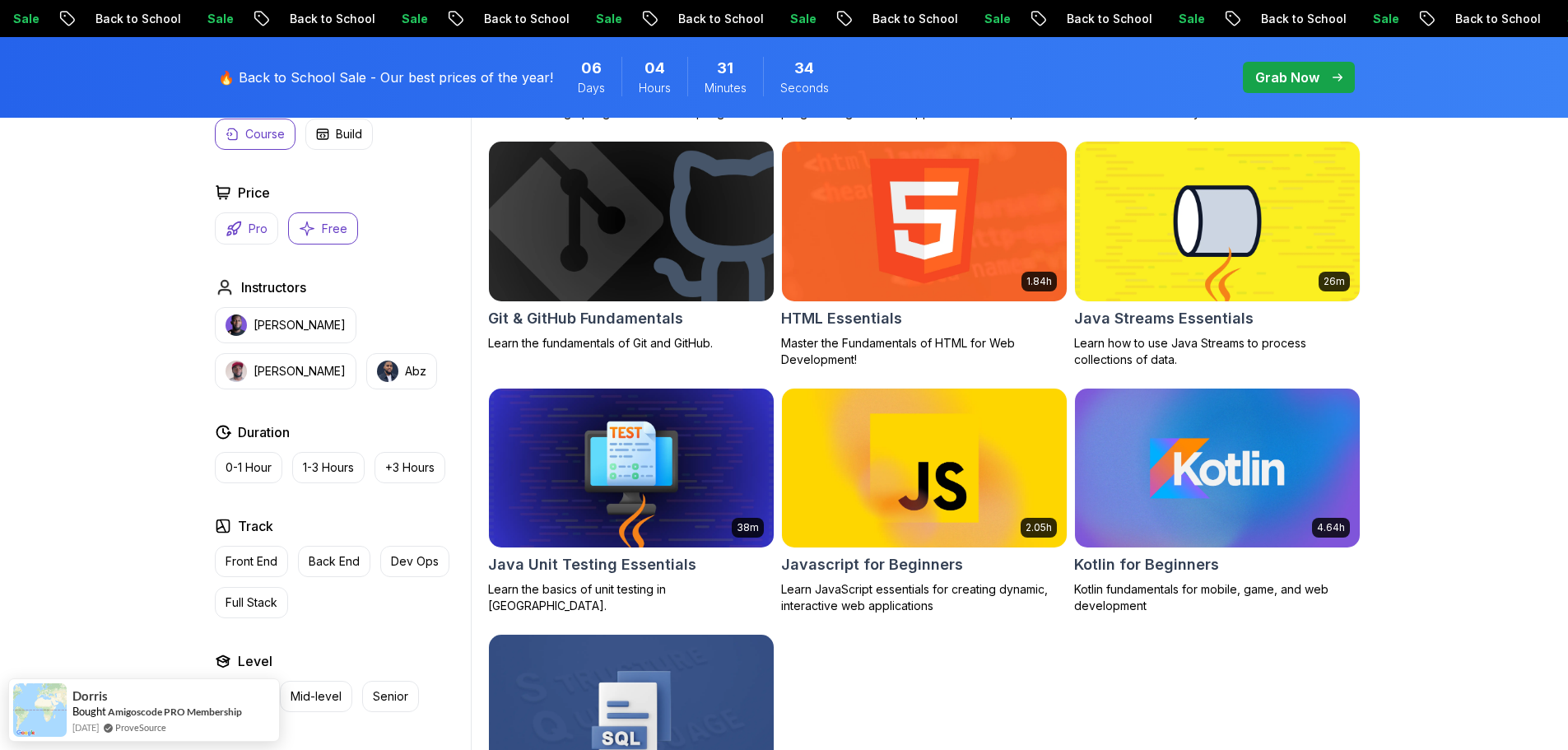
click at [273, 229] on button "Pro" at bounding box center [246, 228] width 63 height 32
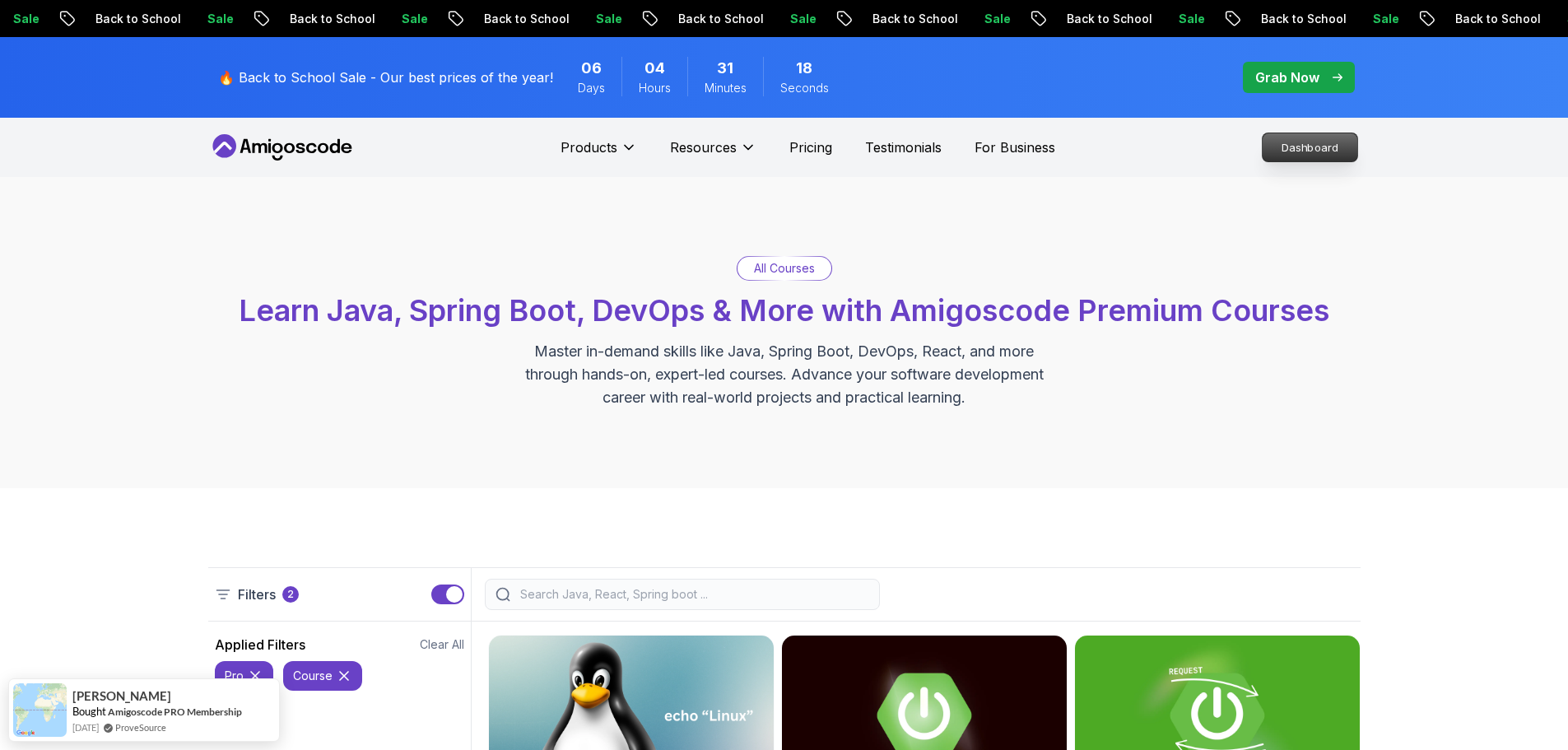
click at [1263, 154] on p "Dashboard" at bounding box center [1310, 147] width 95 height 28
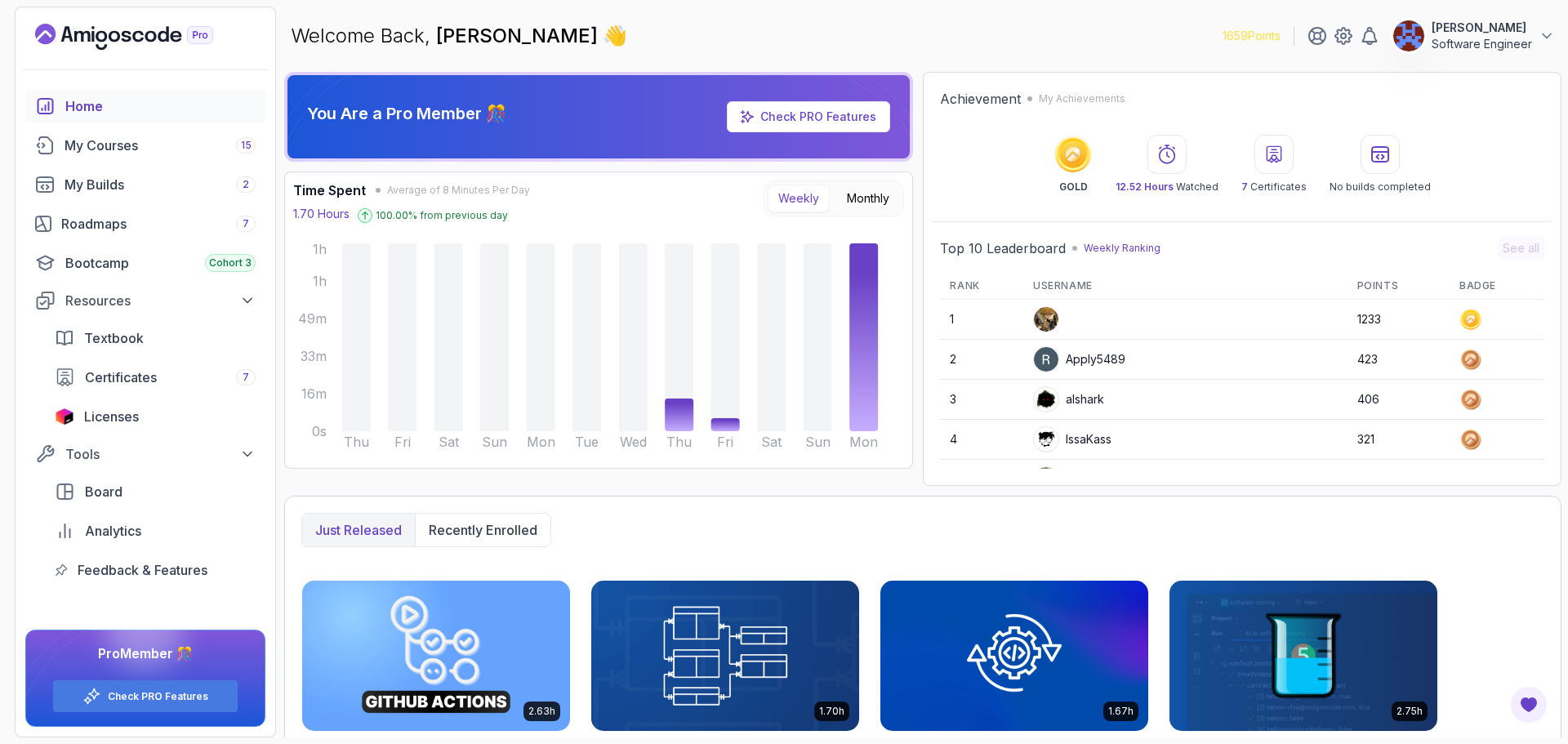
click at [1521, 54] on div "Welcome Back, Luc Tatu 👋 1659 Points Luc Tatu Software Engineer" at bounding box center [922, 36] width 1277 height 59
click at [1538, 41] on button "Luc Tatu Software Engineer" at bounding box center [1473, 36] width 162 height 33
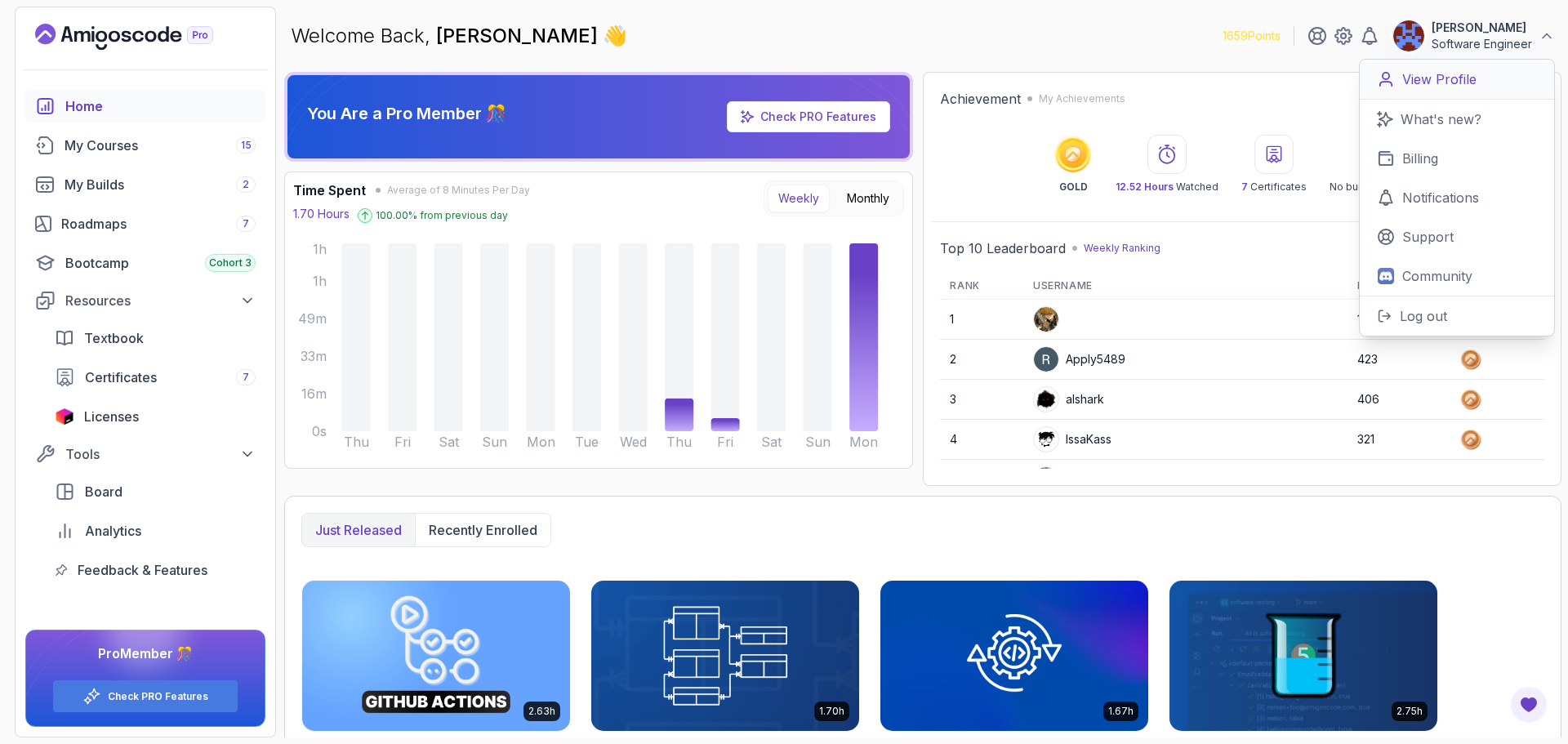
click at [1461, 82] on p "View Profile" at bounding box center [1439, 79] width 74 height 20
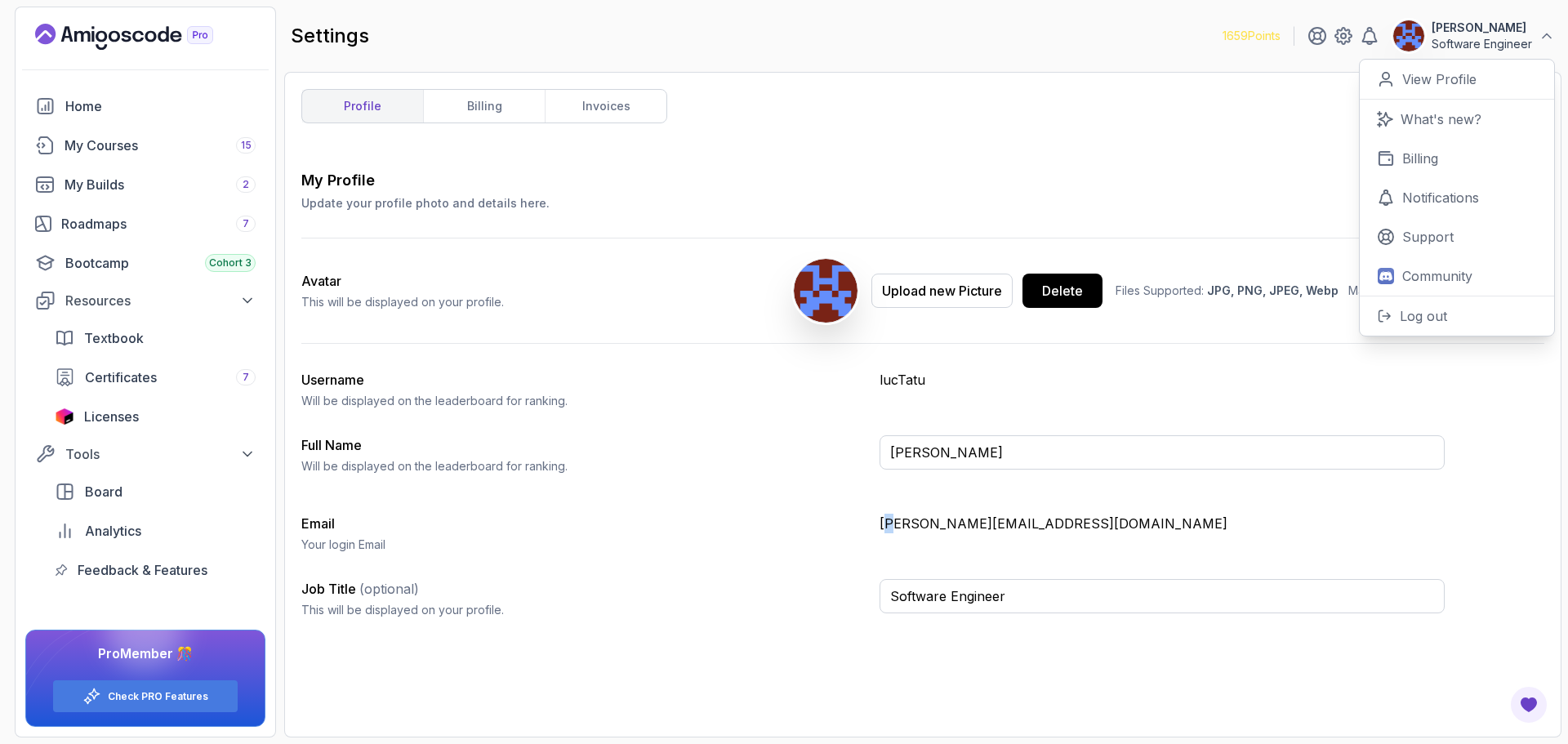
click at [883, 534] on div "Email Your login Email tatu.luc@feg.eu" at bounding box center [873, 533] width 1143 height 39
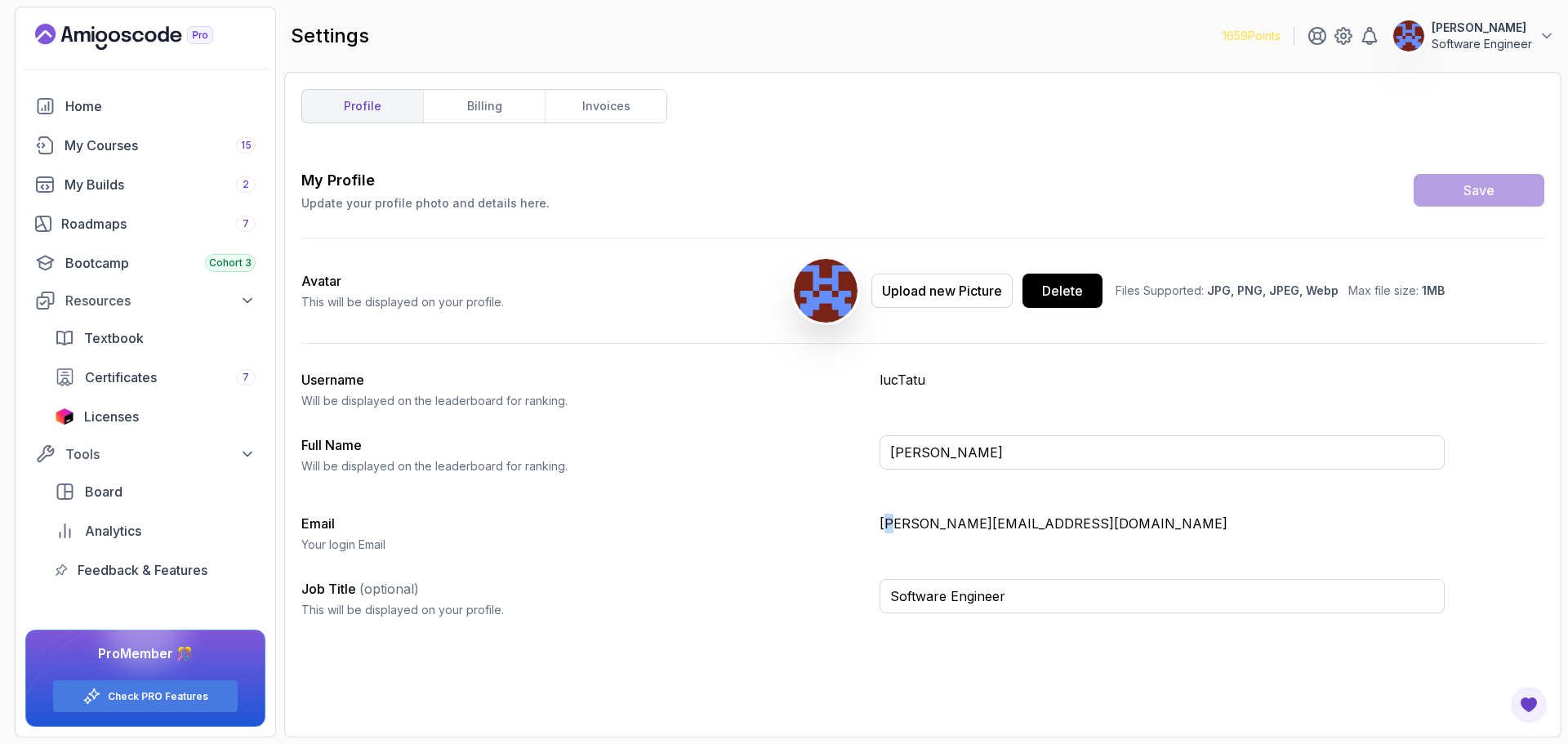
click at [882, 534] on div "Email Your login Email tatu.luc@feg.eu" at bounding box center [873, 533] width 1143 height 39
click at [883, 531] on p "tatu.luc@feg.eu" at bounding box center [1161, 523] width 565 height 20
click at [912, 516] on p "tatu.luc@feg.eu" at bounding box center [1161, 523] width 565 height 20
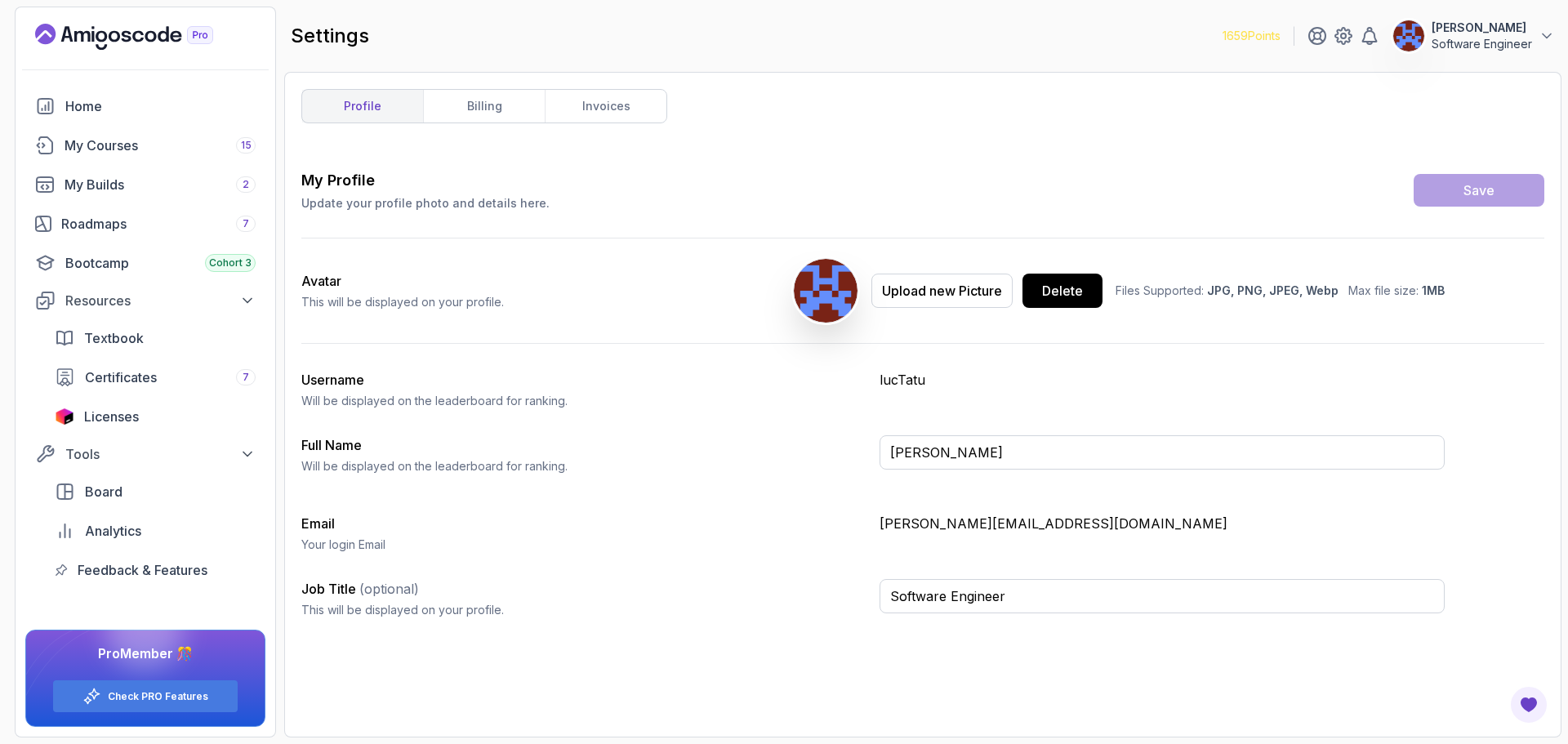
click at [890, 388] on p "lucTatu" at bounding box center [1161, 379] width 565 height 20
click at [903, 377] on p "lucTatu" at bounding box center [1161, 379] width 565 height 20
drag, startPoint x: 828, startPoint y: 385, endPoint x: 909, endPoint y: 395, distance: 81.6
click at [828, 385] on div "Username Will be displayed on the leaderboard for ranking." at bounding box center [584, 389] width 565 height 39
click at [490, 103] on link "billing" at bounding box center [484, 106] width 122 height 33
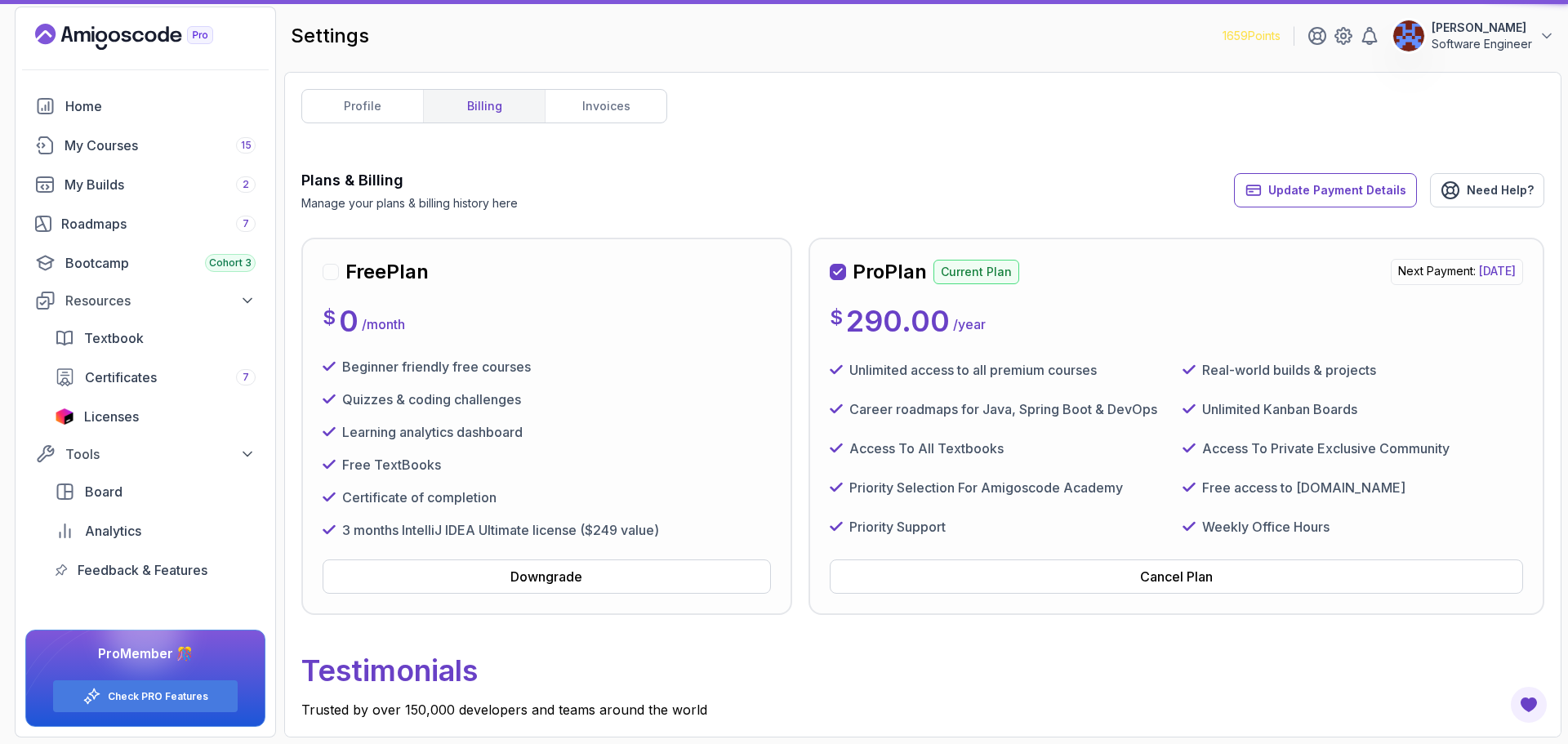
click at [613, 106] on link "invoices" at bounding box center [605, 106] width 122 height 33
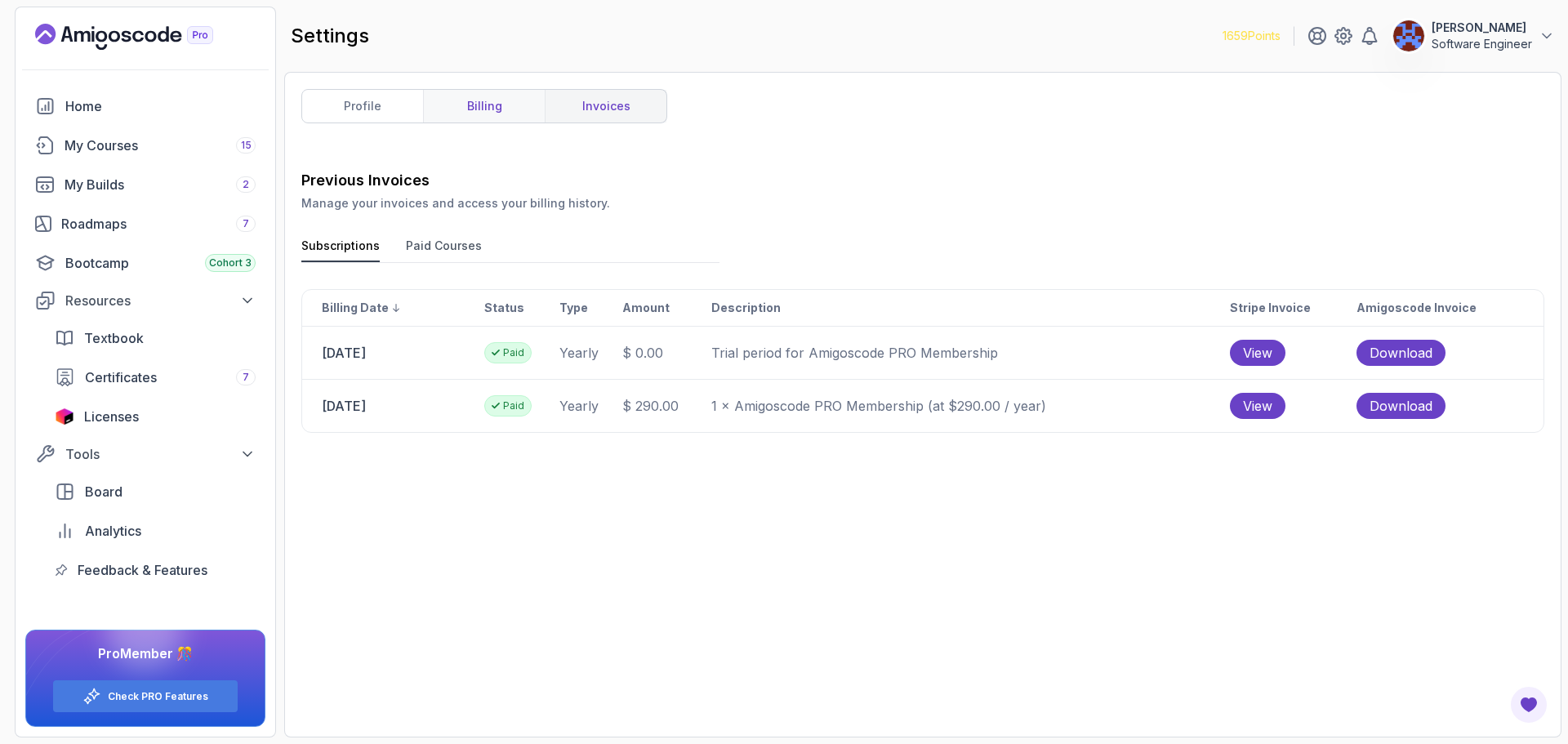
click at [473, 111] on link "billing" at bounding box center [484, 106] width 122 height 33
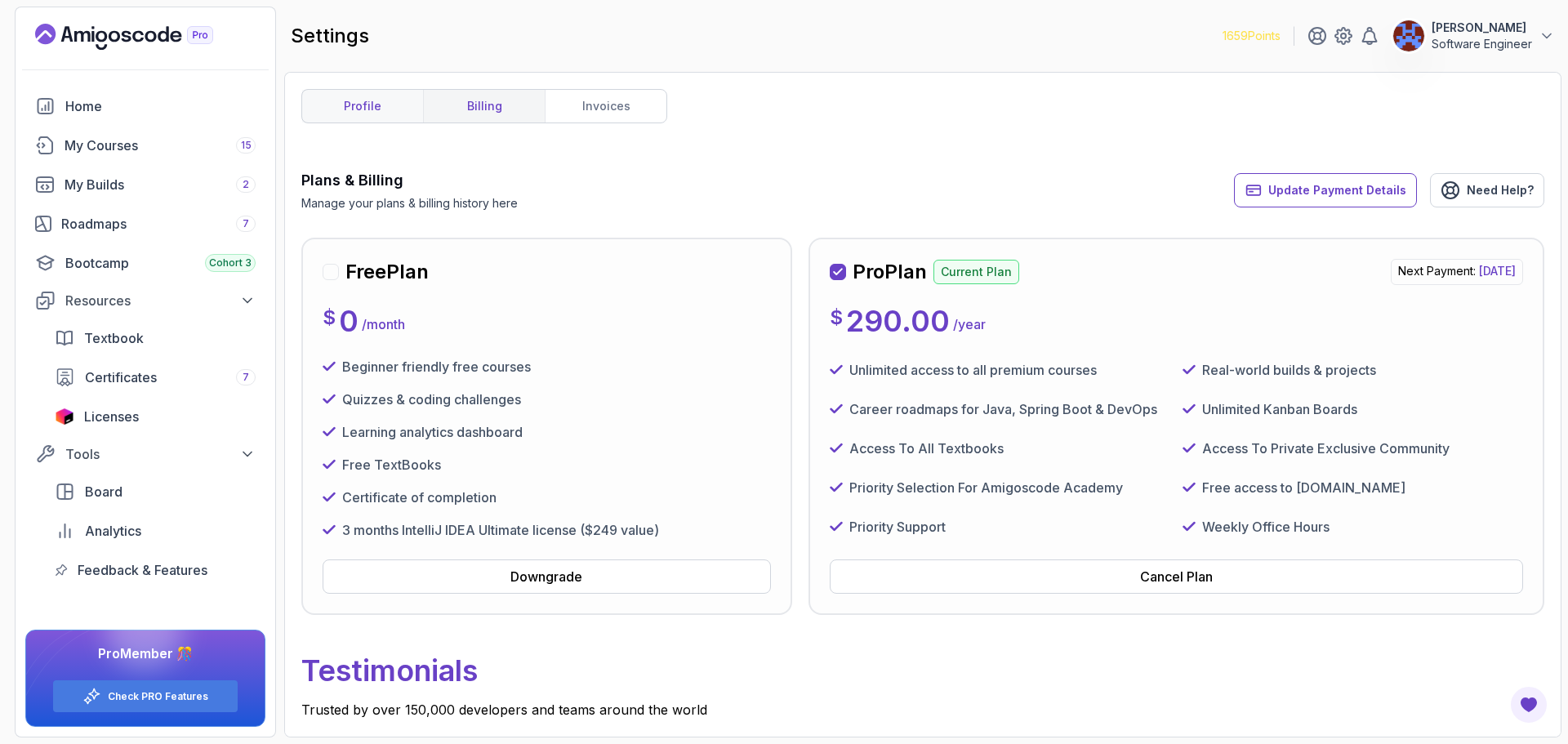
click at [347, 104] on link "profile" at bounding box center [362, 106] width 121 height 33
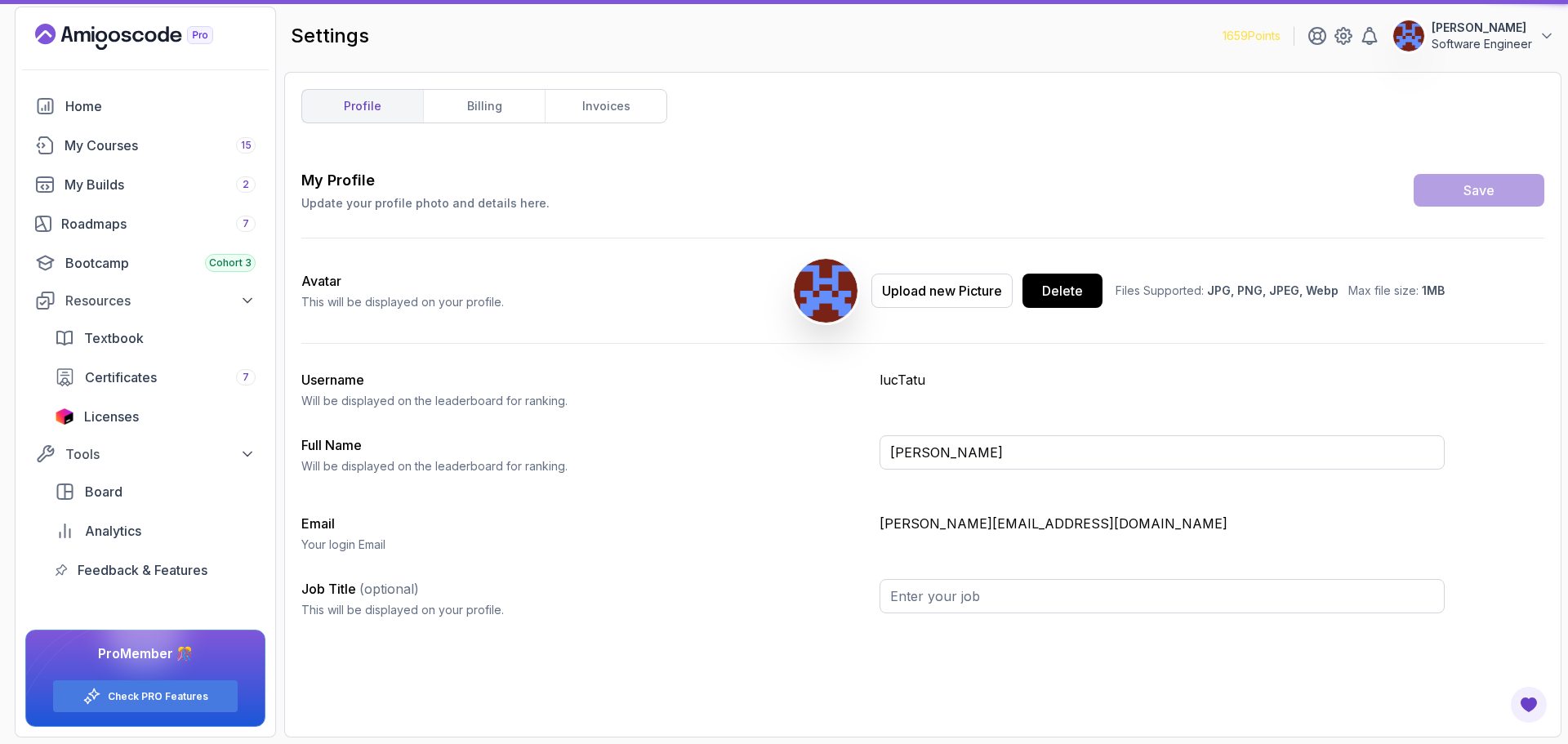
type input "Software Engineer"
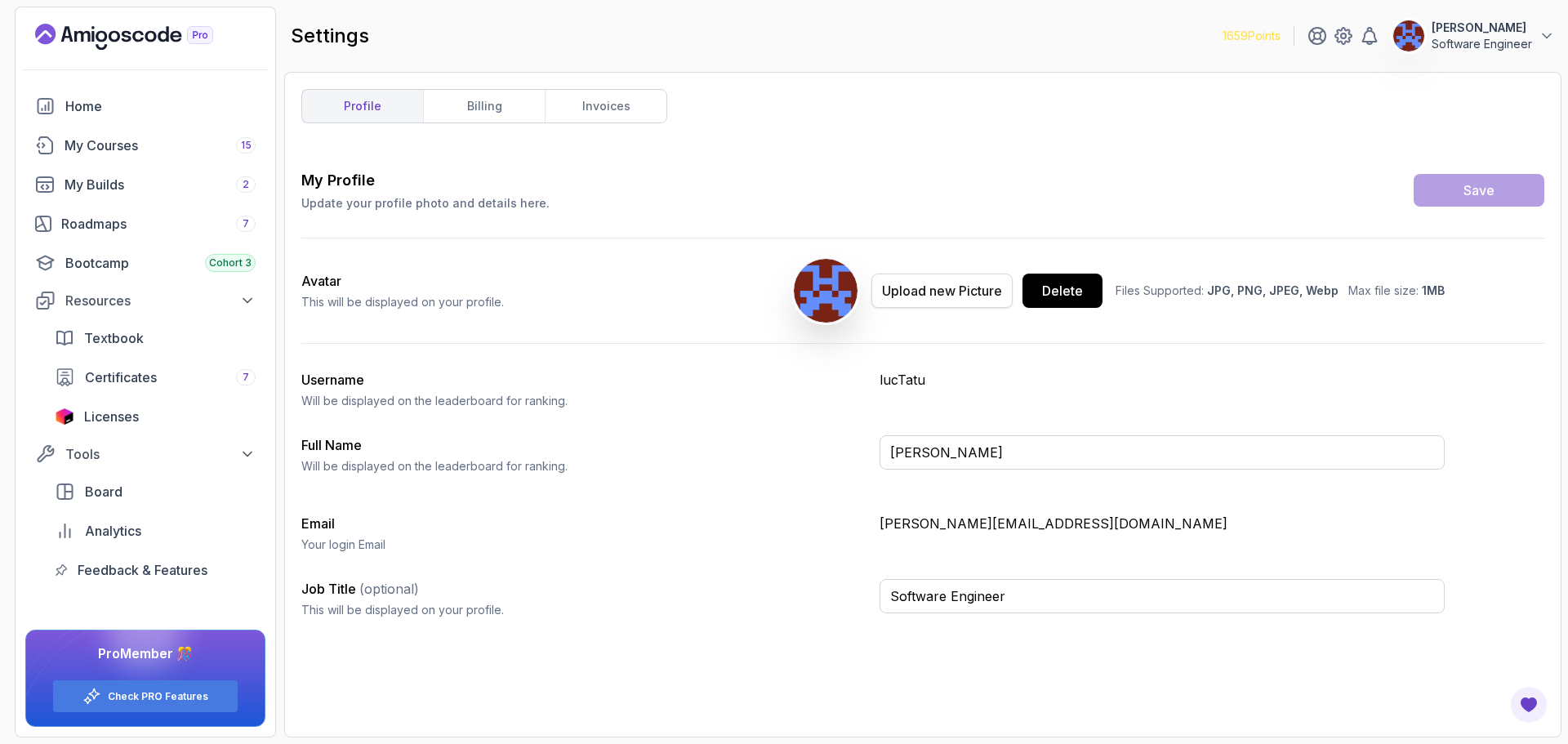
click at [907, 294] on div "Upload new Picture" at bounding box center [941, 291] width 120 height 20
click at [163, 694] on link "Check PRO Features" at bounding box center [158, 696] width 101 height 13
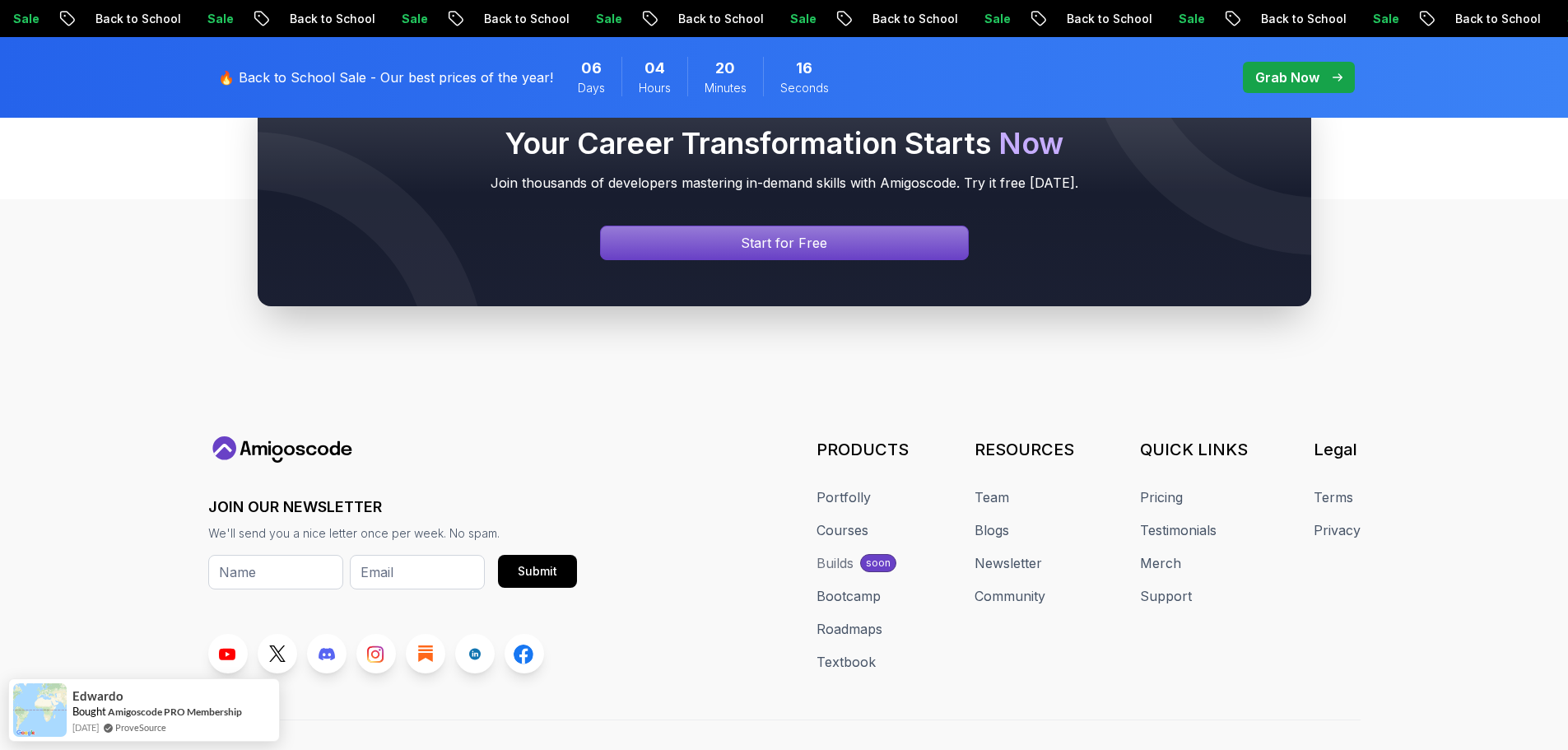
scroll to position [4107, 0]
